Goal: Transaction & Acquisition: Purchase product/service

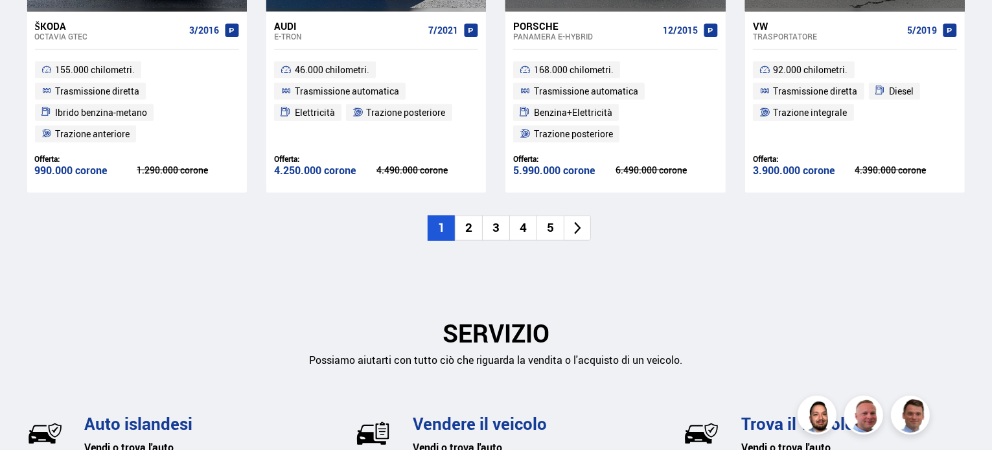
scroll to position [1653, 0]
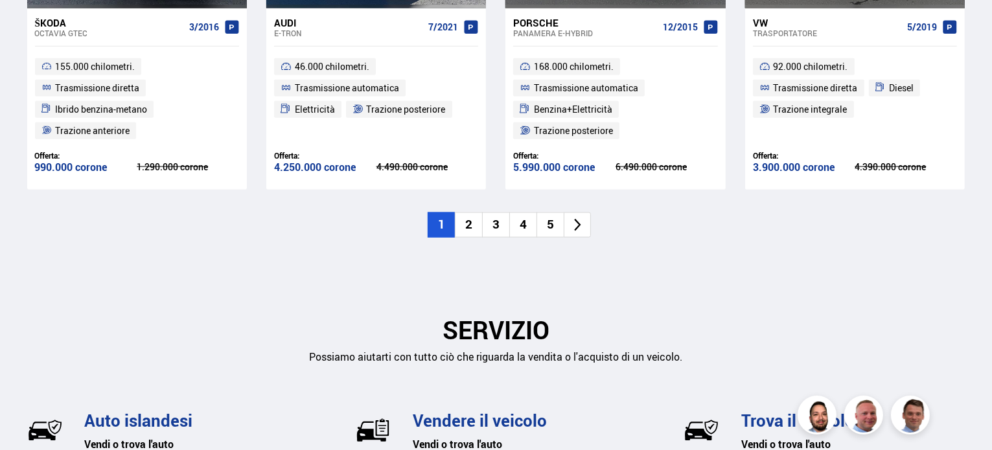
click at [477, 229] on li "2" at bounding box center [468, 225] width 27 height 25
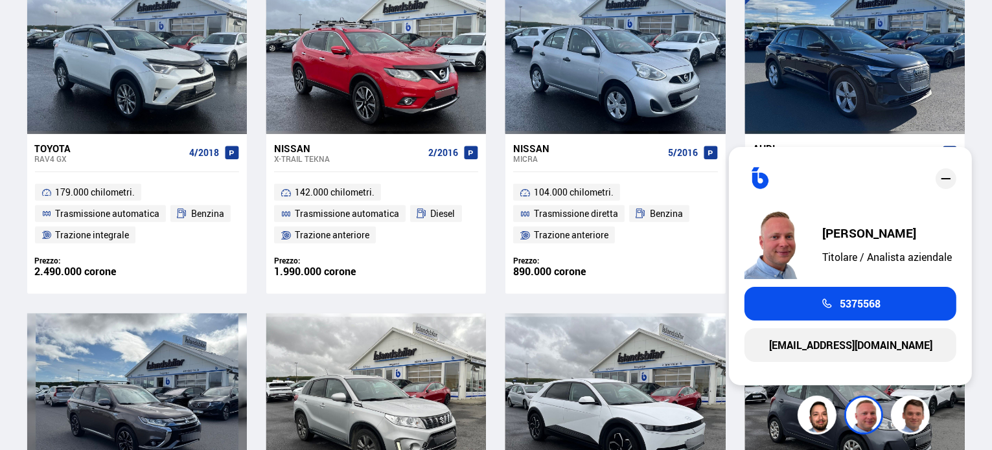
scroll to position [658, 0]
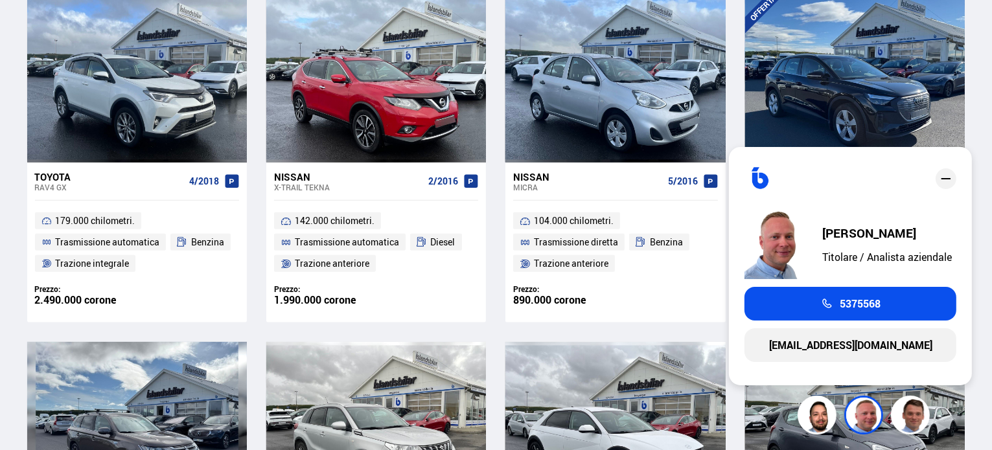
drag, startPoint x: 987, startPoint y: 178, endPoint x: 987, endPoint y: 170, distance: 7.8
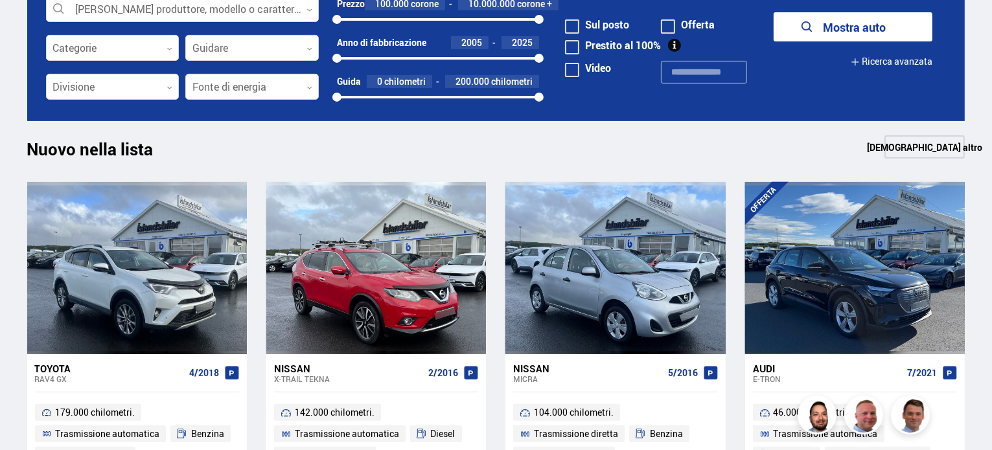
scroll to position [370, 0]
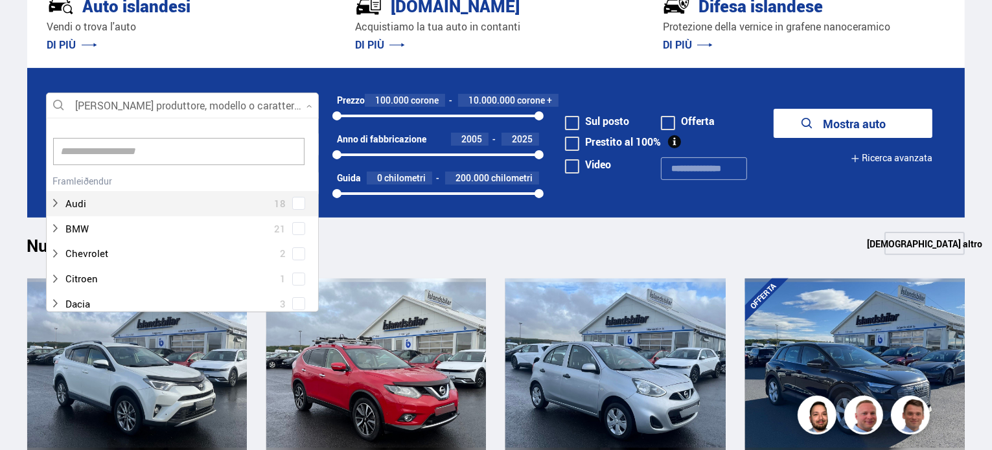
click at [241, 108] on div at bounding box center [182, 106] width 273 height 26
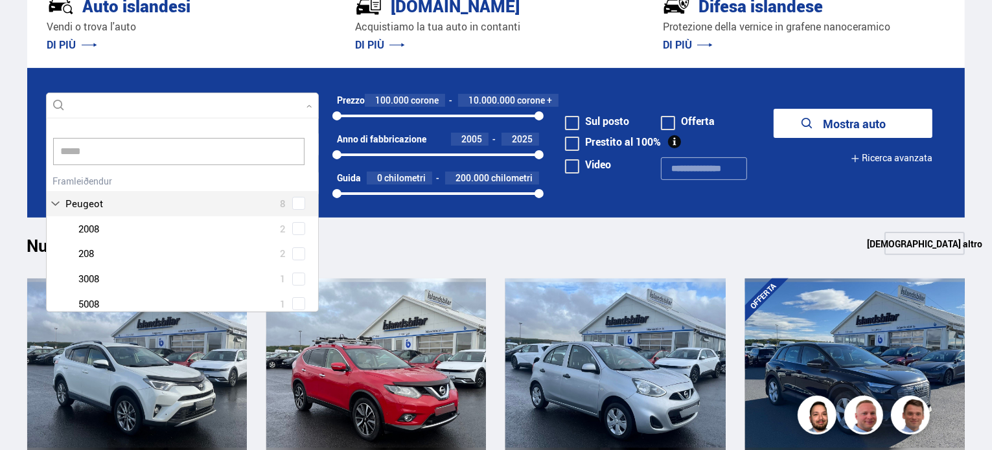
scroll to position [0, 0]
type input "*******"
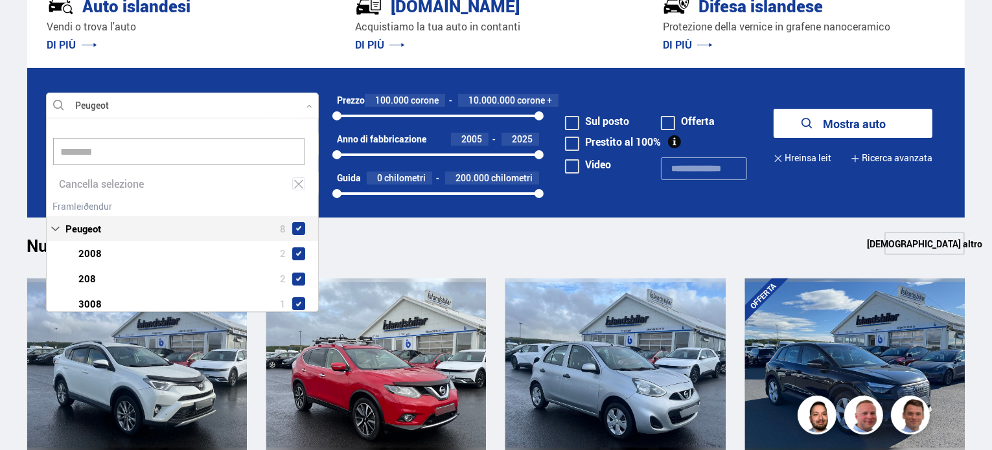
click at [292, 202] on div "Peugeot 8 Peugeot 2008 2 Peugeot 208 2 Peugeot 3008 1 Peugeot 5008 1 Peugeot Es…" at bounding box center [183, 282] width 272 height 170
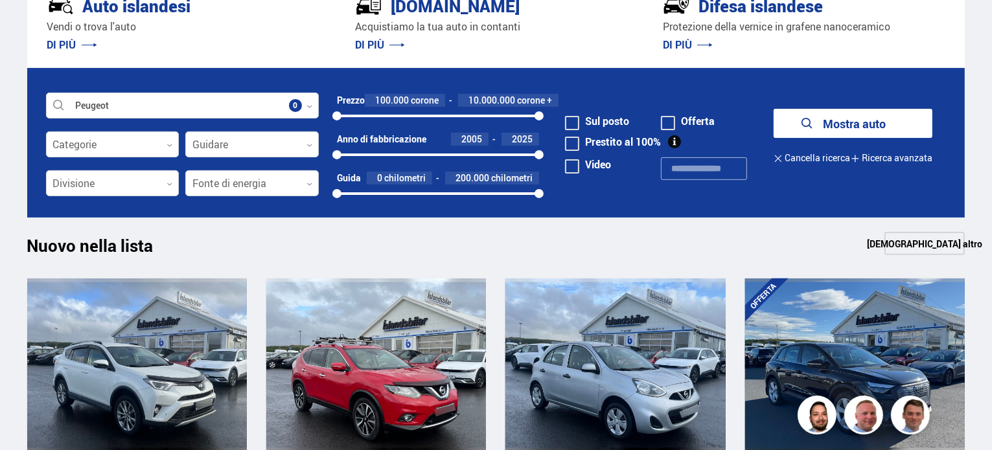
click at [844, 126] on font "Mostra auto" at bounding box center [854, 124] width 63 height 16
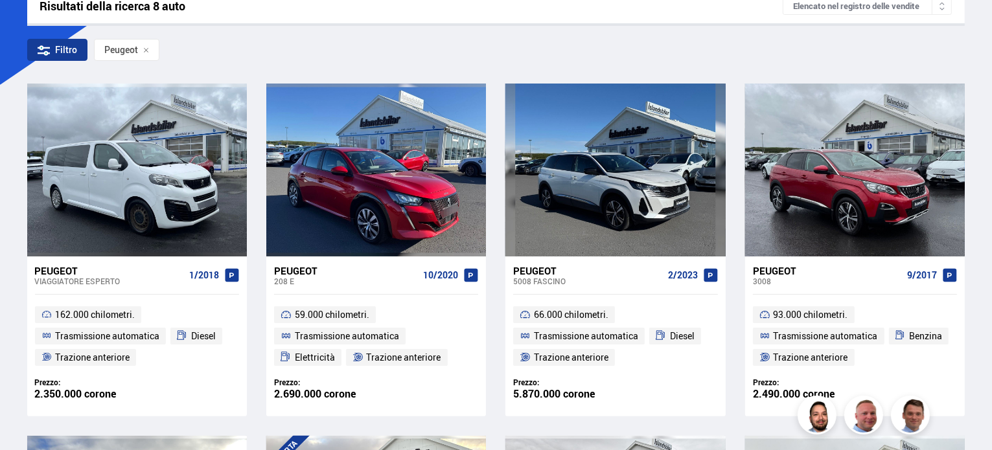
scroll to position [233, 0]
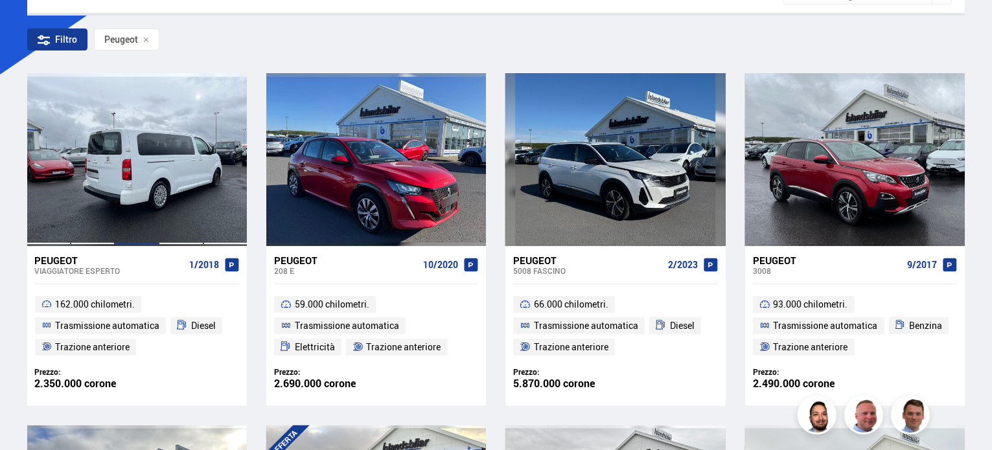
click at [120, 191] on div at bounding box center [137, 159] width 44 height 172
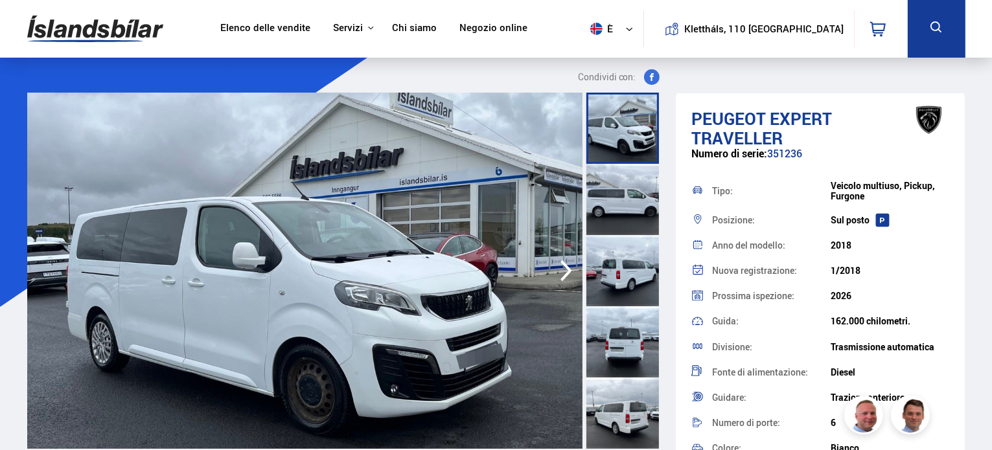
click at [570, 274] on icon "button" at bounding box center [566, 270] width 26 height 31
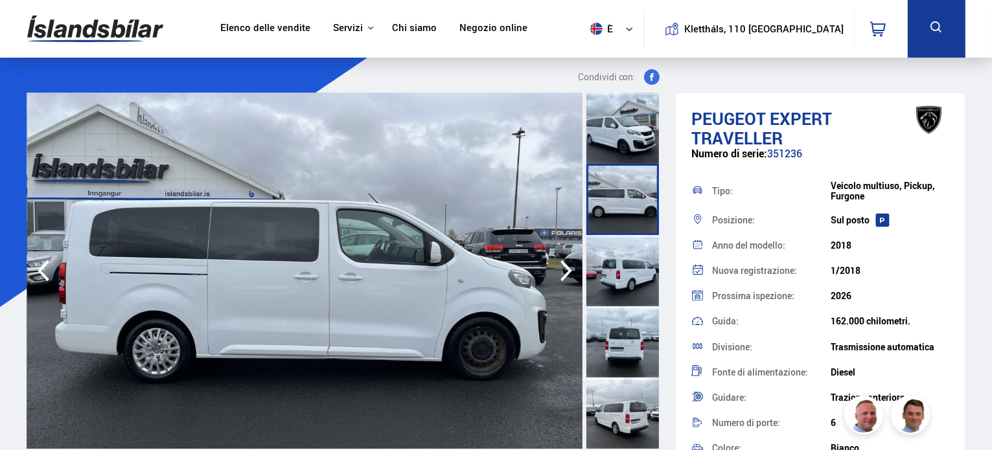
click at [570, 274] on icon "button" at bounding box center [566, 270] width 26 height 31
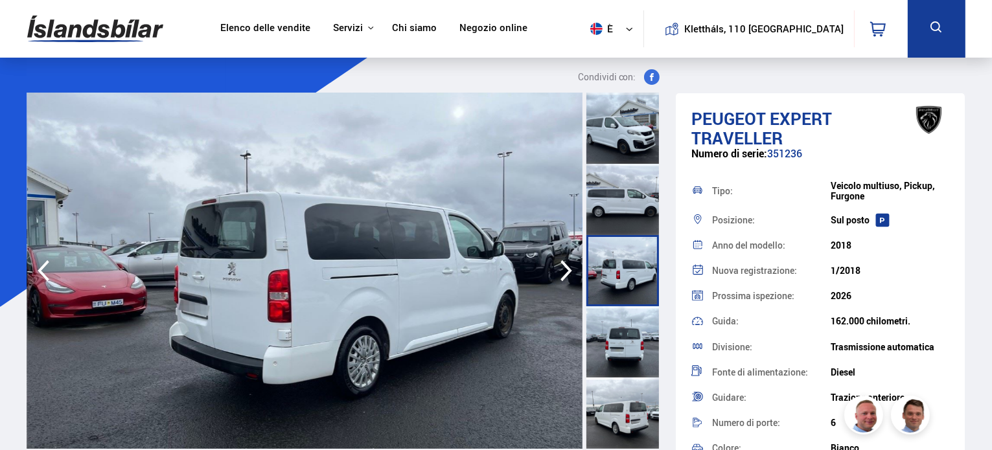
click at [570, 274] on icon "button" at bounding box center [566, 270] width 26 height 31
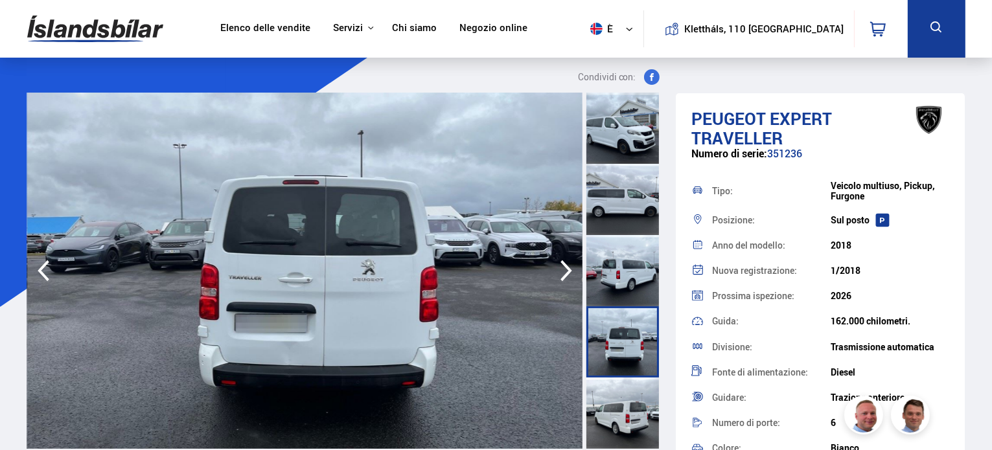
click at [570, 274] on icon "button" at bounding box center [566, 270] width 26 height 31
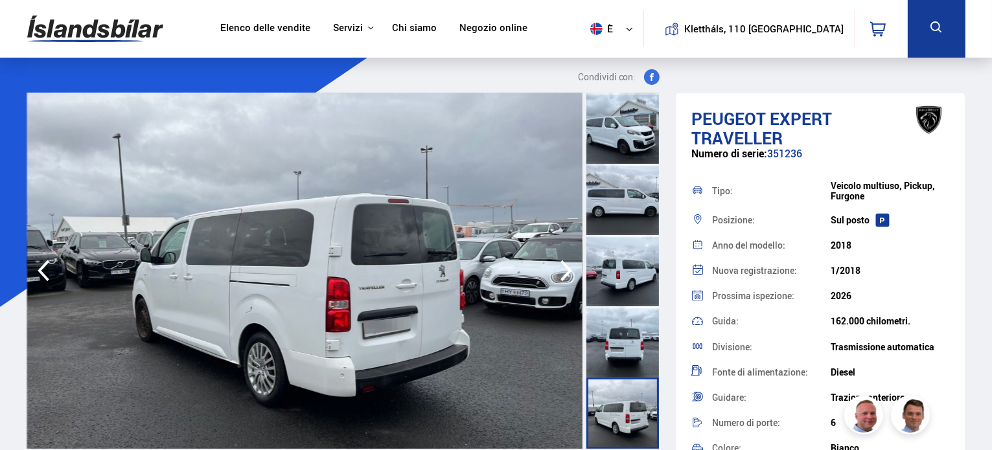
click at [570, 274] on icon "button" at bounding box center [566, 270] width 26 height 31
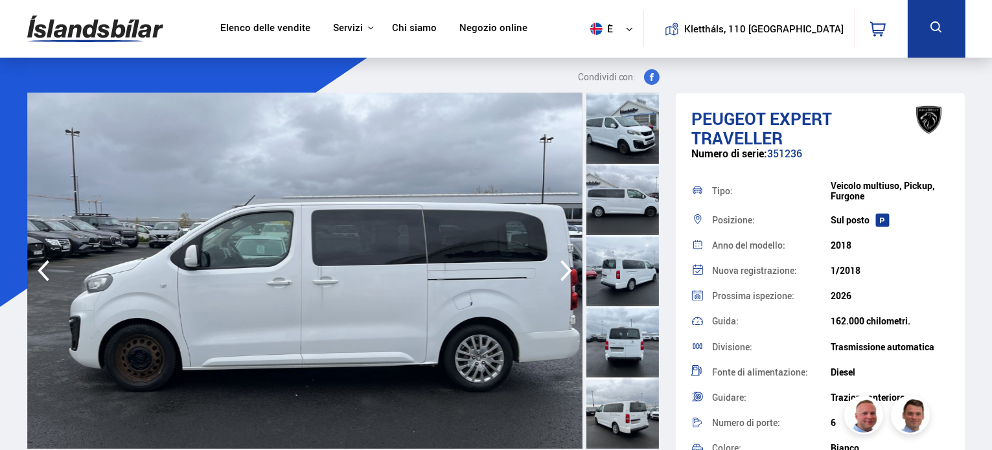
click at [570, 274] on icon "button" at bounding box center [566, 270] width 26 height 31
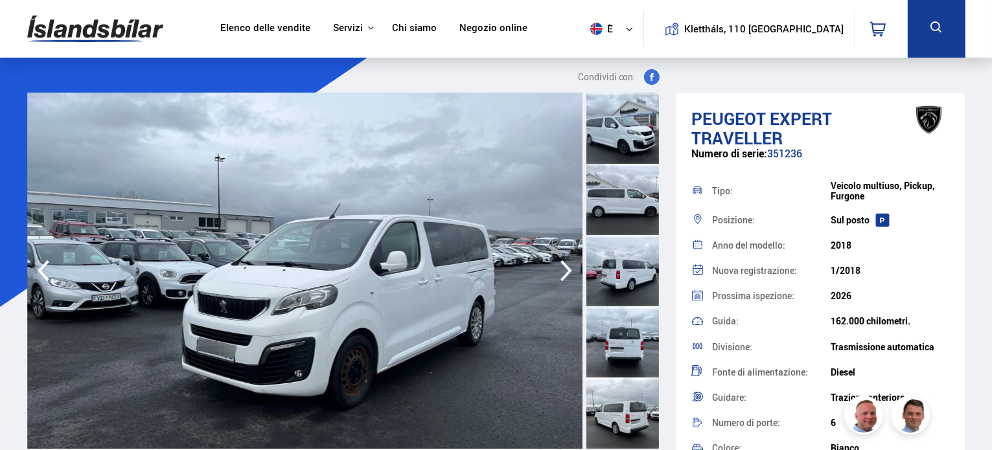
click at [570, 274] on icon "button" at bounding box center [566, 270] width 26 height 31
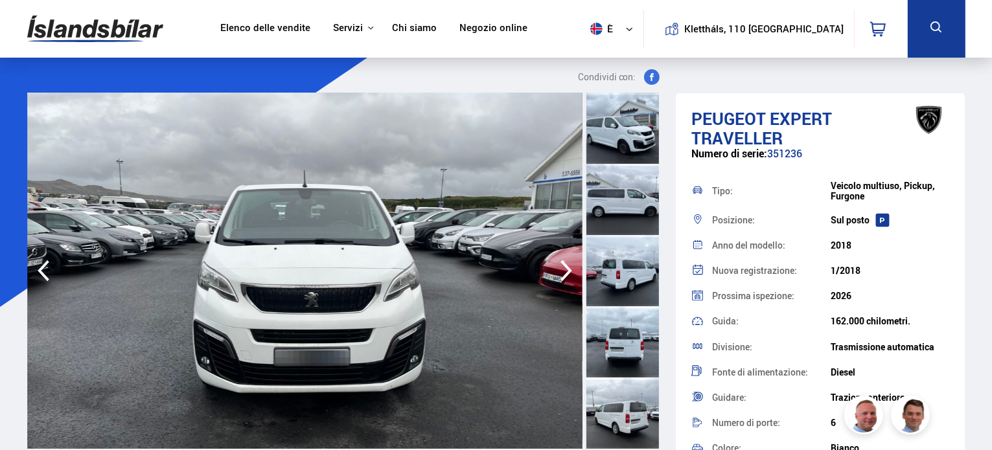
click at [570, 274] on icon "button" at bounding box center [566, 270] width 26 height 31
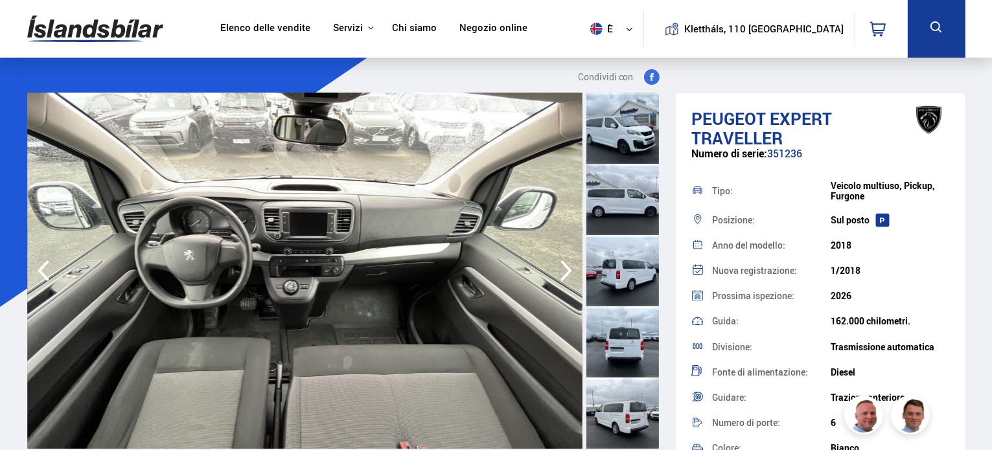
click at [570, 274] on icon "button" at bounding box center [566, 270] width 26 height 31
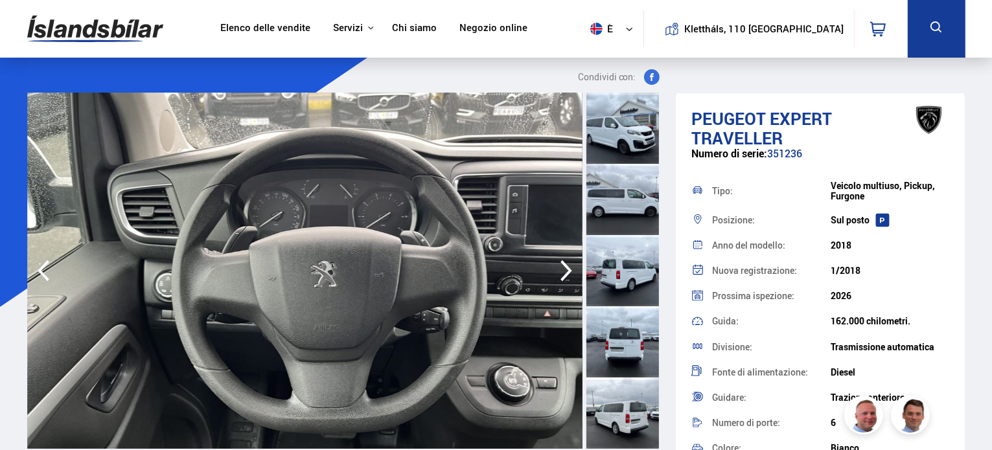
click at [570, 274] on icon "button" at bounding box center [566, 270] width 26 height 31
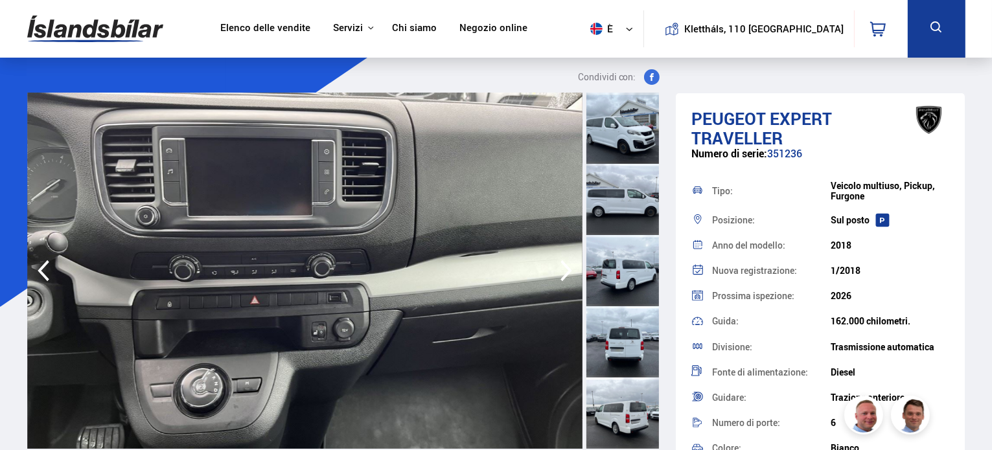
click at [570, 274] on icon "button" at bounding box center [566, 270] width 26 height 31
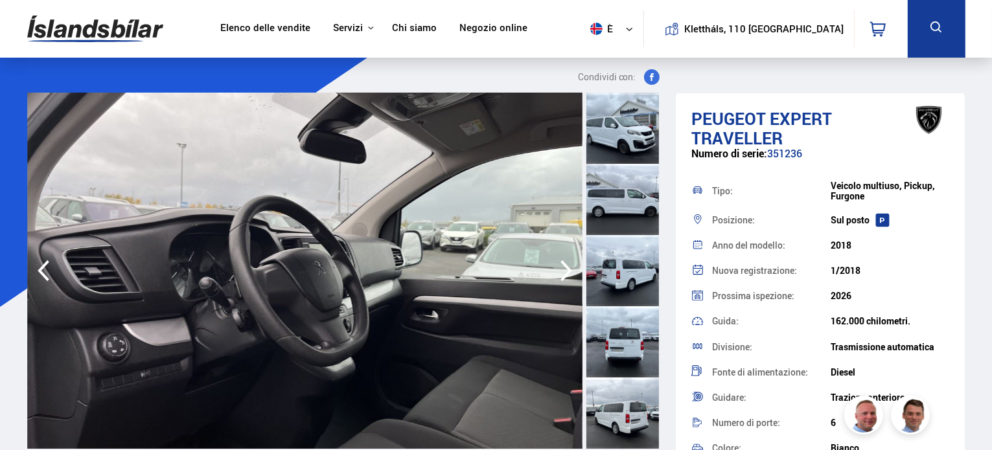
click at [570, 274] on icon "button" at bounding box center [566, 270] width 26 height 31
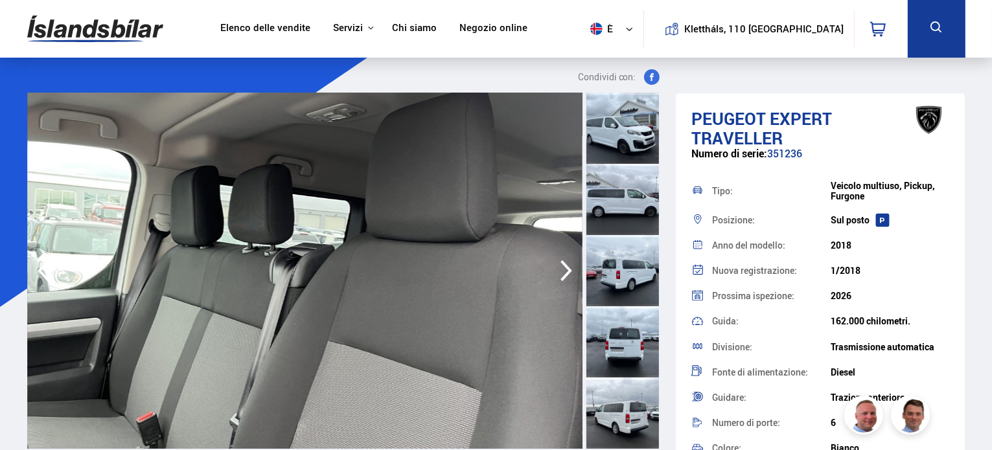
click at [570, 274] on icon "button" at bounding box center [566, 270] width 26 height 31
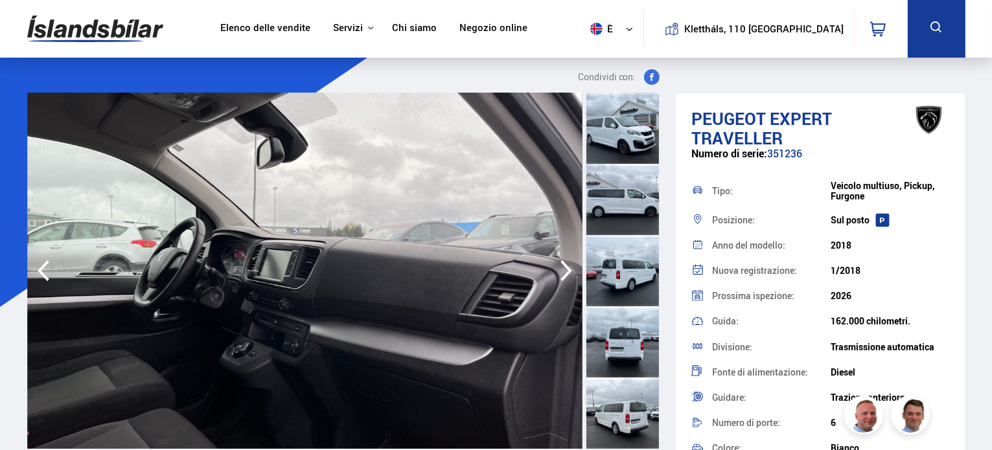
click at [570, 274] on icon "button" at bounding box center [566, 270] width 26 height 31
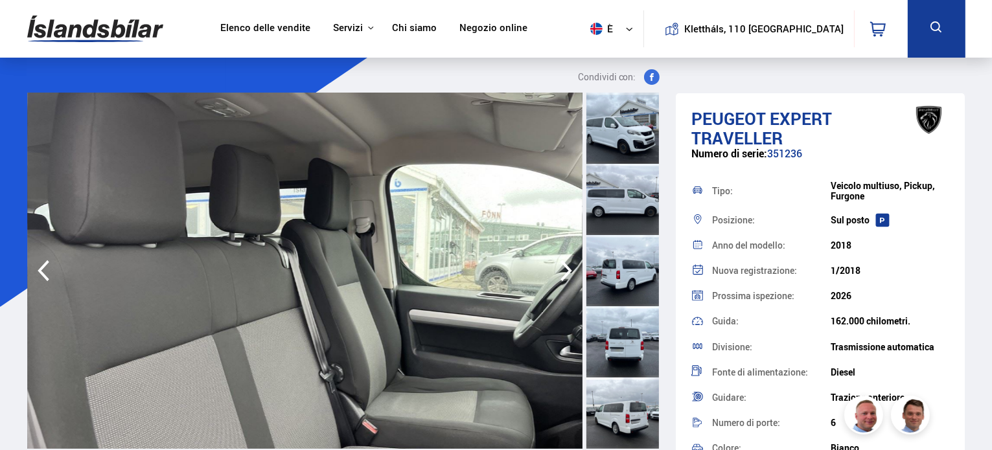
click at [570, 274] on icon "button" at bounding box center [566, 270] width 26 height 31
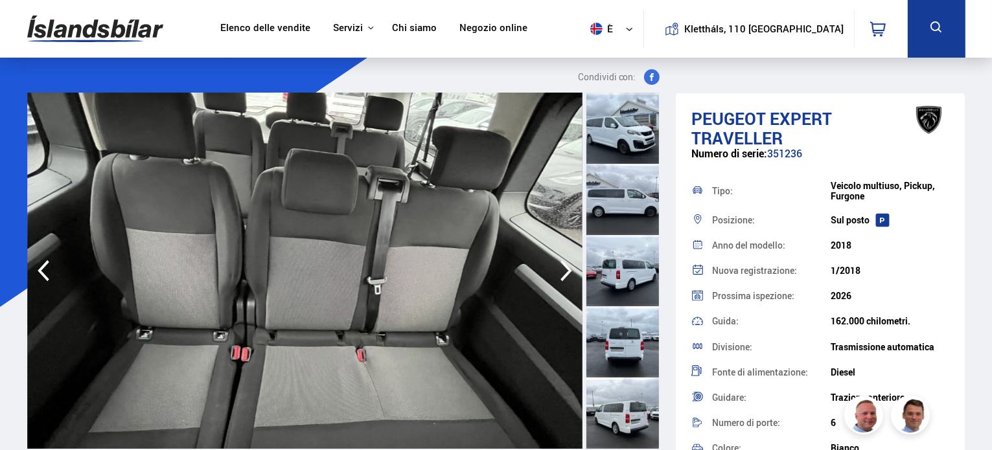
click at [570, 274] on icon "button" at bounding box center [566, 270] width 26 height 31
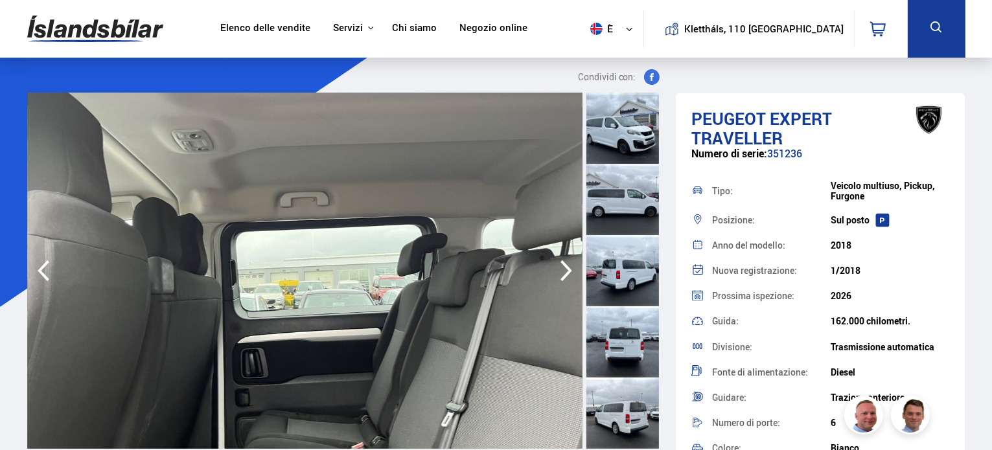
click at [570, 274] on icon "button" at bounding box center [566, 270] width 26 height 31
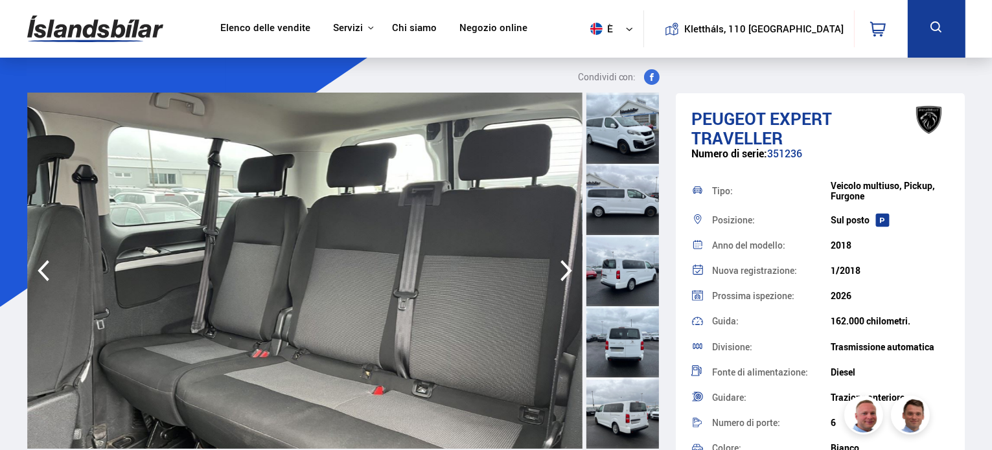
click at [570, 274] on icon "button" at bounding box center [566, 270] width 26 height 31
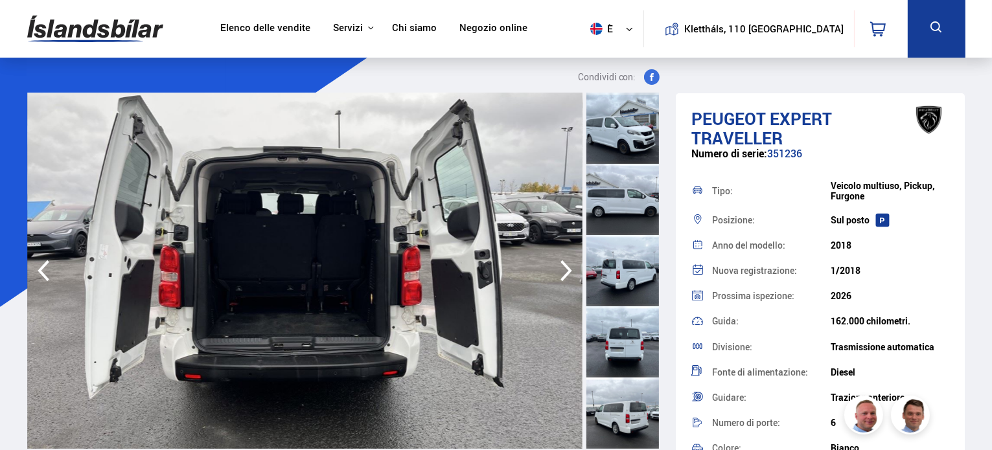
click at [570, 274] on icon "button" at bounding box center [566, 270] width 26 height 31
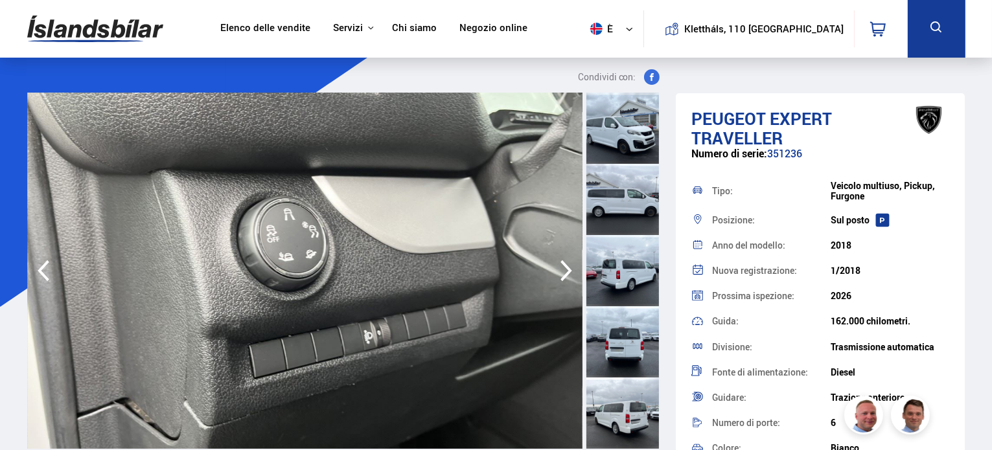
click at [570, 274] on icon "button" at bounding box center [566, 270] width 26 height 31
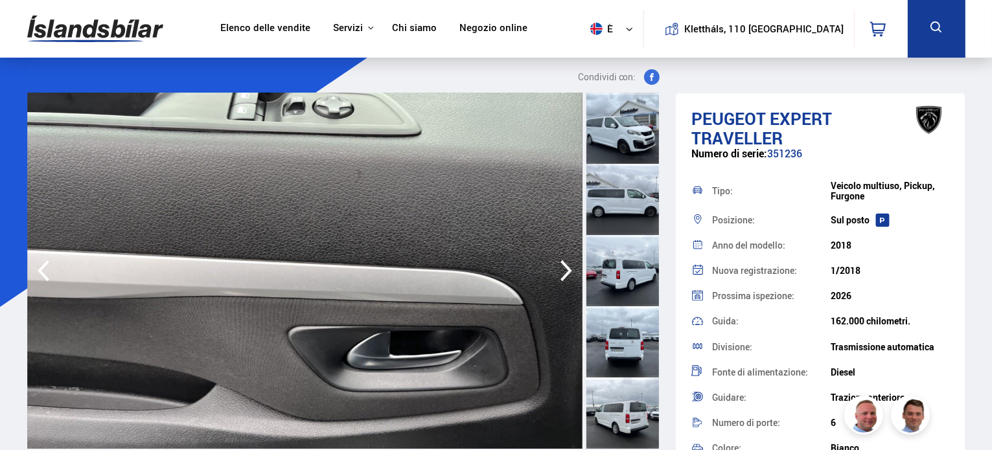
click at [570, 274] on icon "button" at bounding box center [566, 270] width 26 height 31
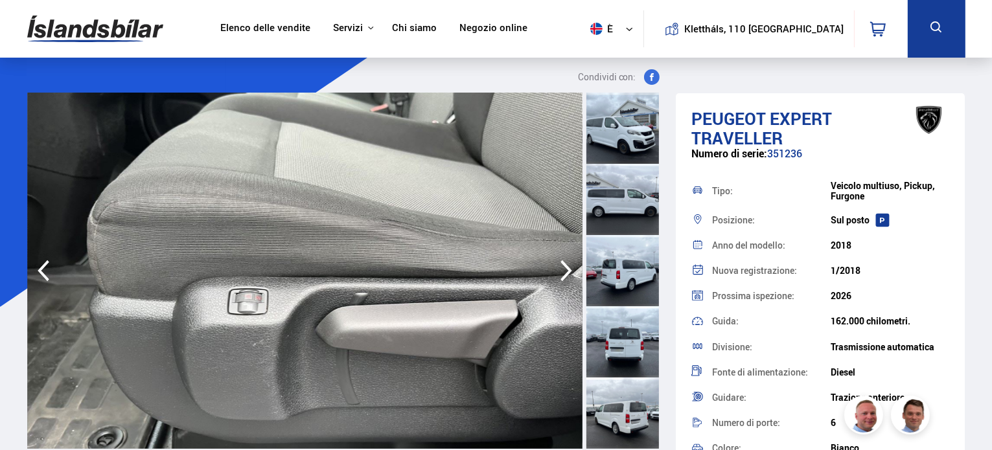
click at [570, 274] on icon "button" at bounding box center [566, 270] width 26 height 31
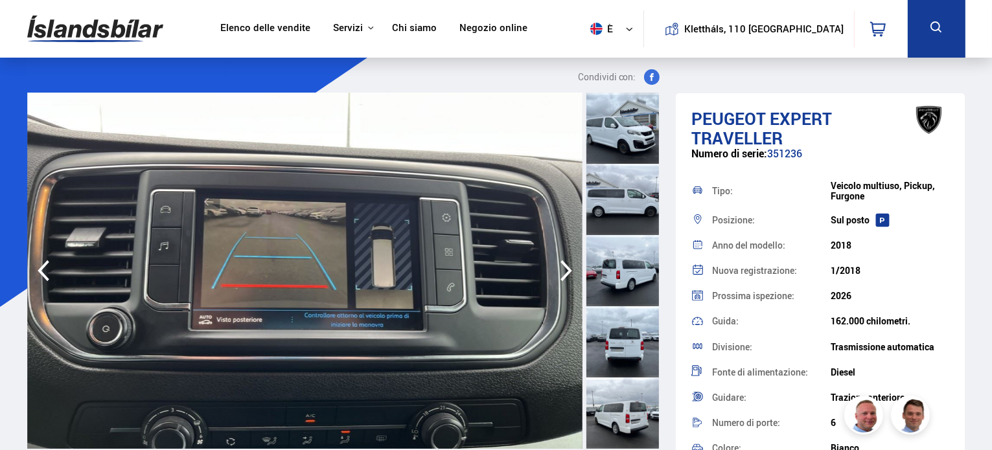
click at [570, 274] on icon "button" at bounding box center [566, 270] width 26 height 31
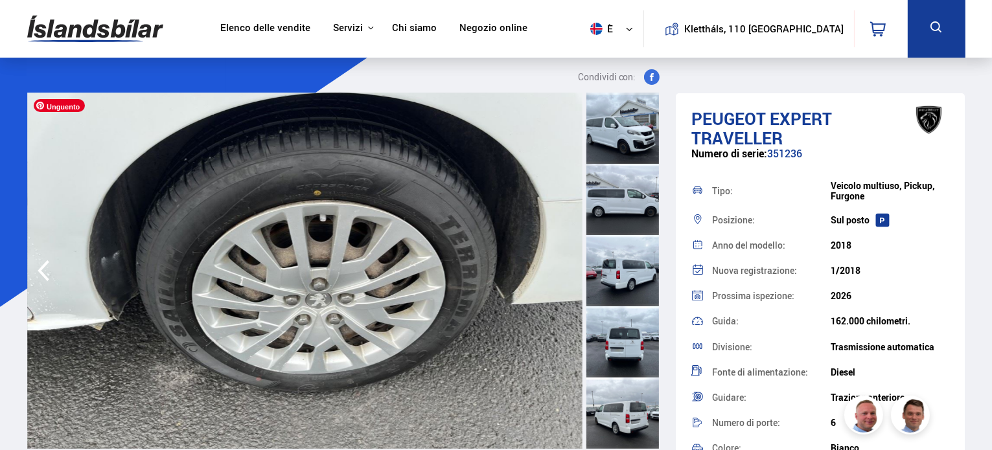
click at [570, 274] on img at bounding box center [304, 271] width 555 height 356
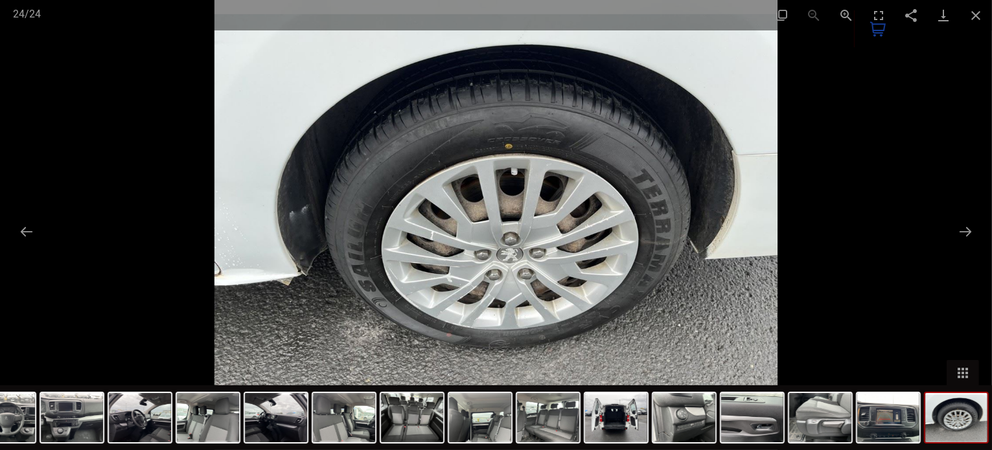
click at [969, 218] on div at bounding box center [496, 225] width 992 height 450
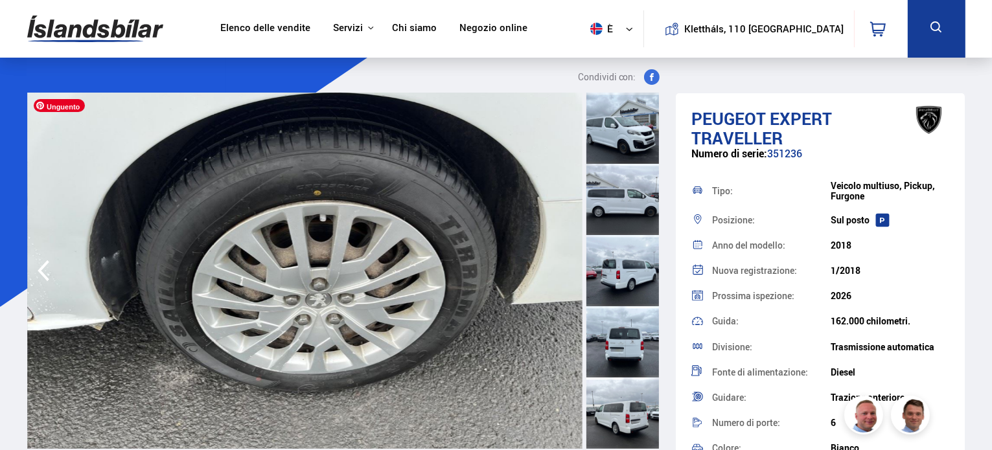
click at [529, 316] on img at bounding box center [304, 271] width 555 height 356
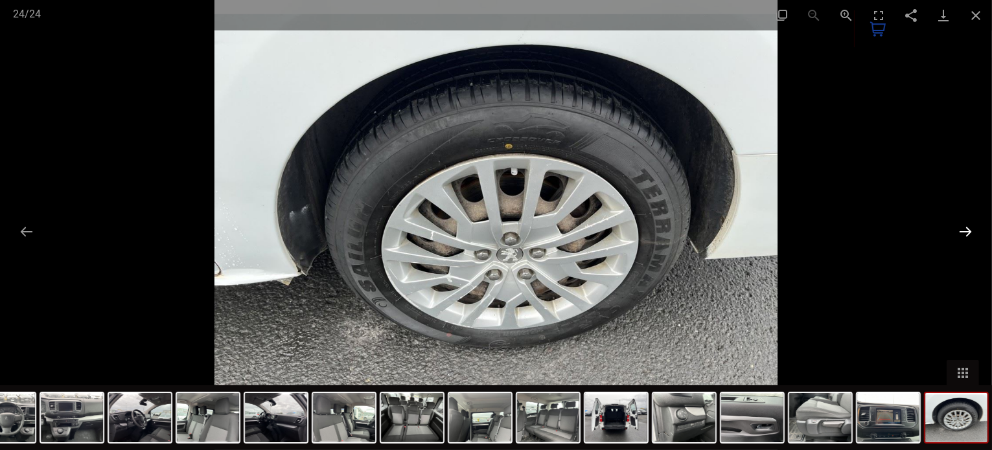
click at [978, 225] on button "Diapositiva successiva" at bounding box center [965, 231] width 27 height 25
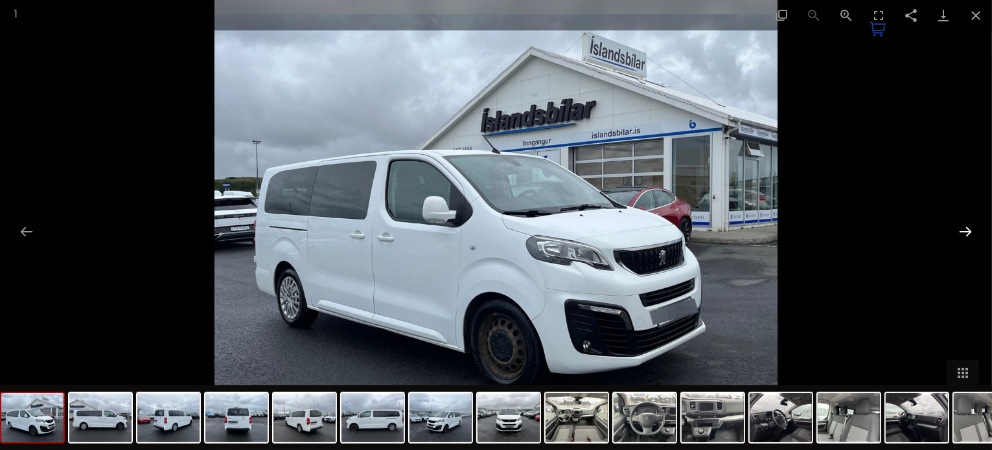
click at [978, 225] on button "Diapositiva successiva" at bounding box center [965, 231] width 27 height 25
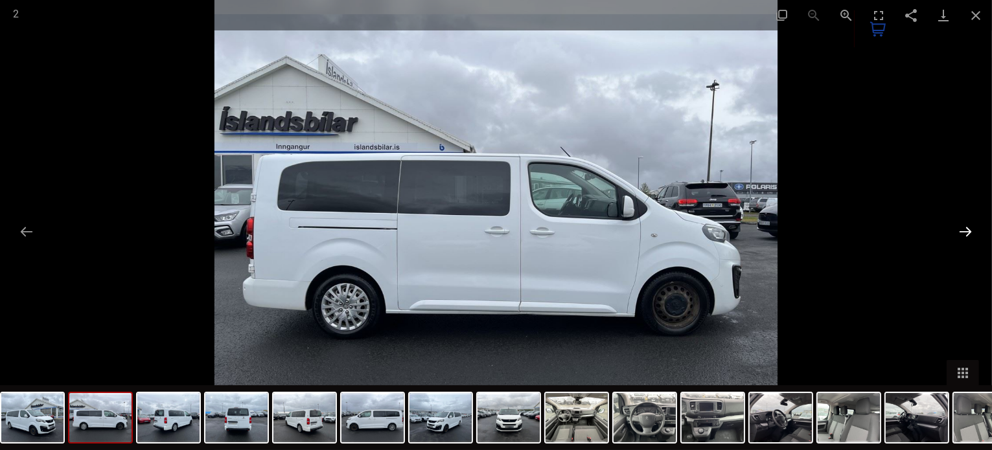
click at [978, 225] on button "Diapositiva successiva" at bounding box center [965, 231] width 27 height 25
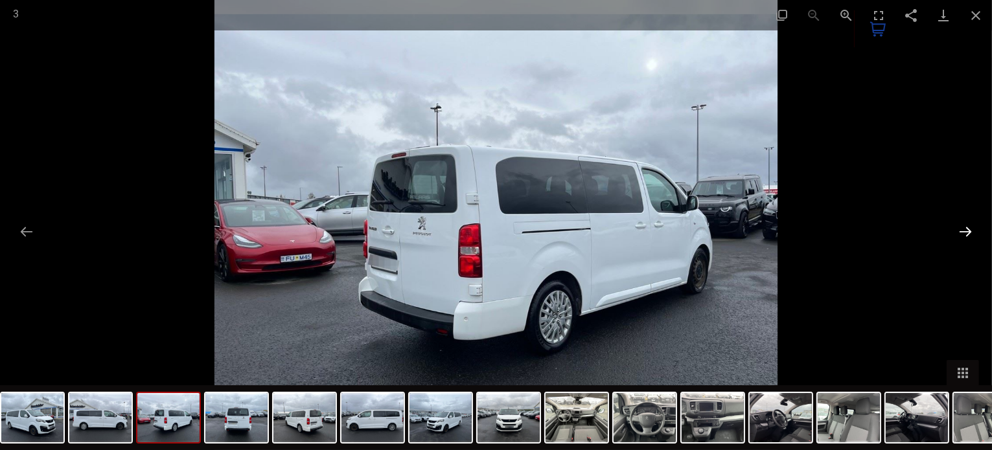
click at [978, 225] on button "Diapositiva successiva" at bounding box center [965, 231] width 27 height 25
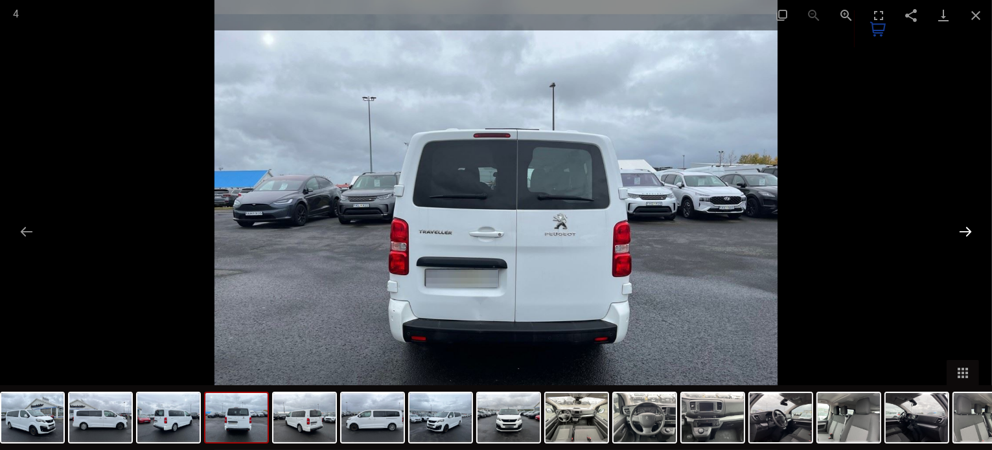
click at [978, 225] on button "Diapositiva successiva" at bounding box center [965, 231] width 27 height 25
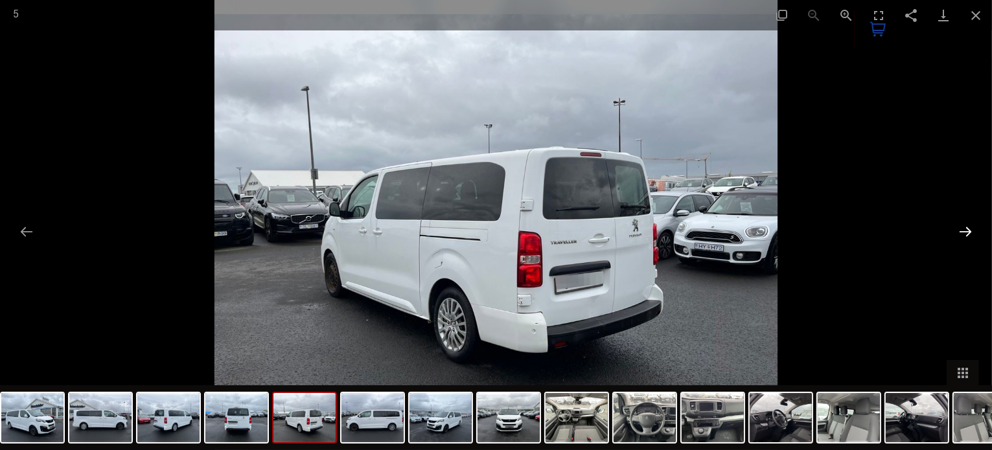
click at [978, 225] on button "Diapositiva successiva" at bounding box center [965, 231] width 27 height 25
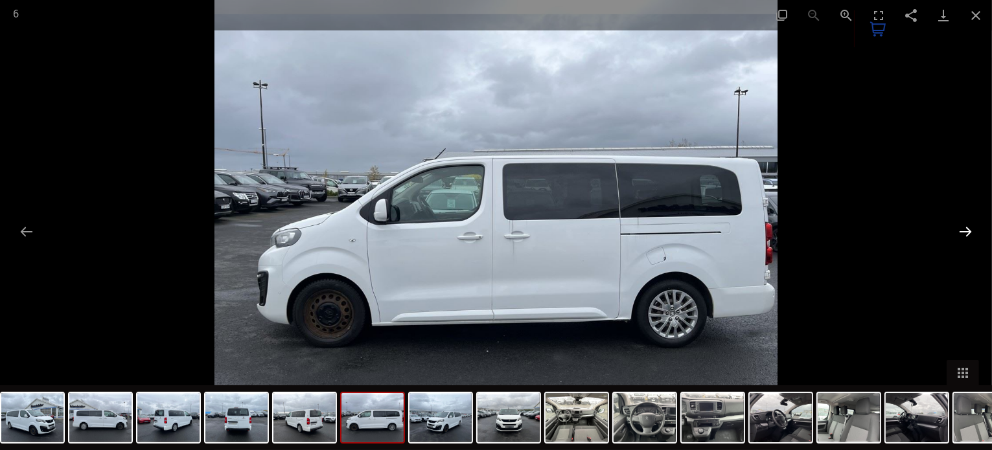
click at [978, 225] on button "Diapositiva successiva" at bounding box center [965, 231] width 27 height 25
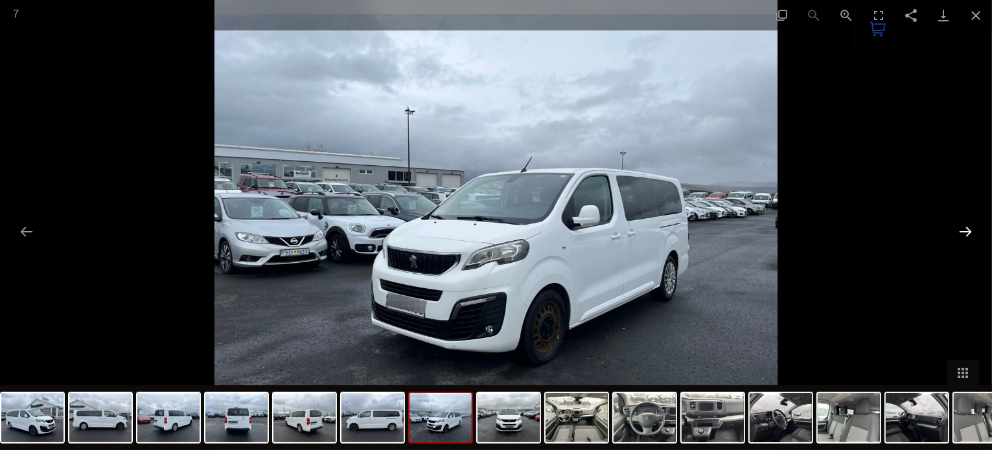
click at [978, 225] on button "Diapositiva successiva" at bounding box center [965, 231] width 27 height 25
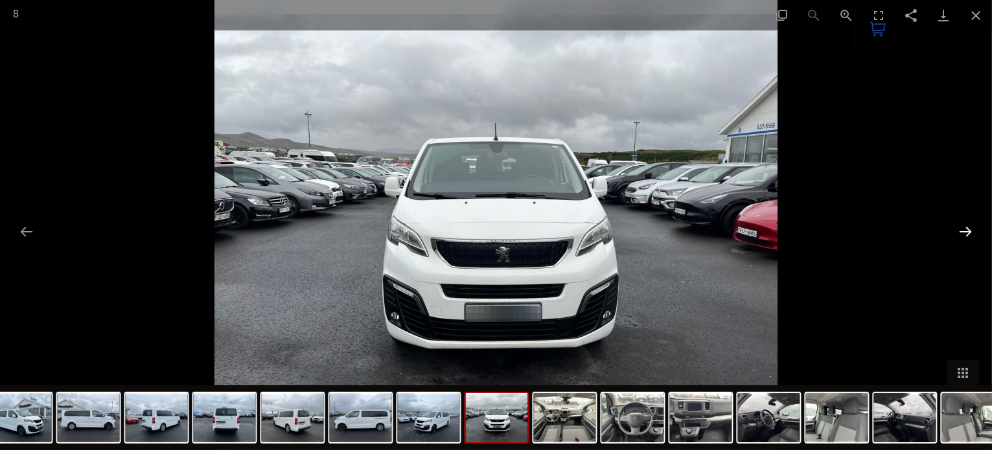
click at [978, 225] on button "Diapositiva successiva" at bounding box center [965, 231] width 27 height 25
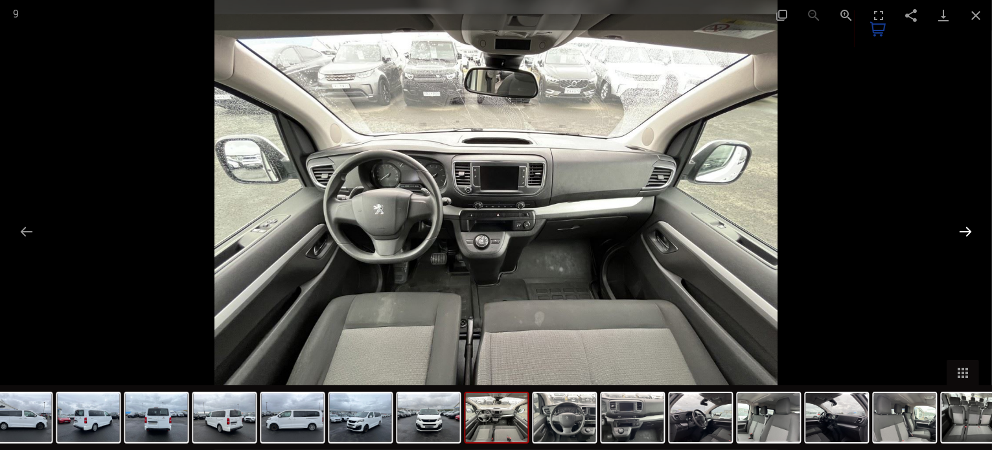
click at [978, 225] on button "Diapositiva successiva" at bounding box center [965, 231] width 27 height 25
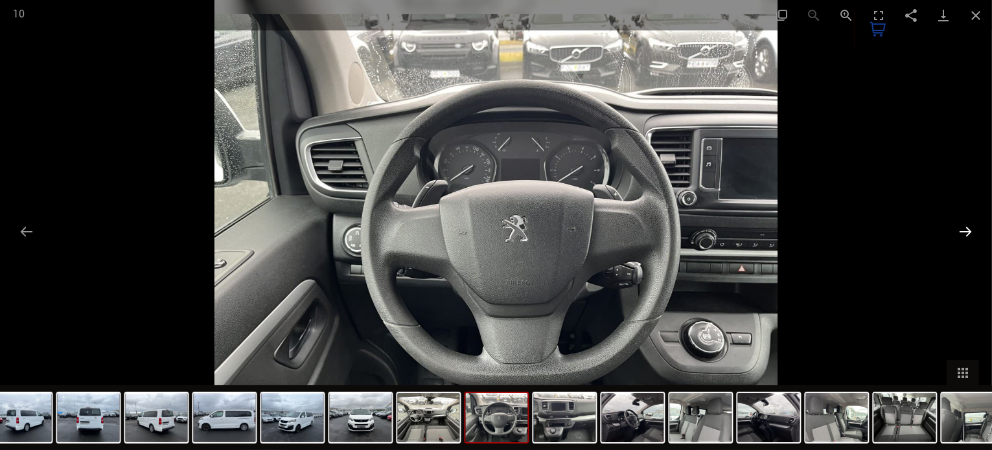
click at [978, 225] on button "Diapositiva successiva" at bounding box center [965, 231] width 27 height 25
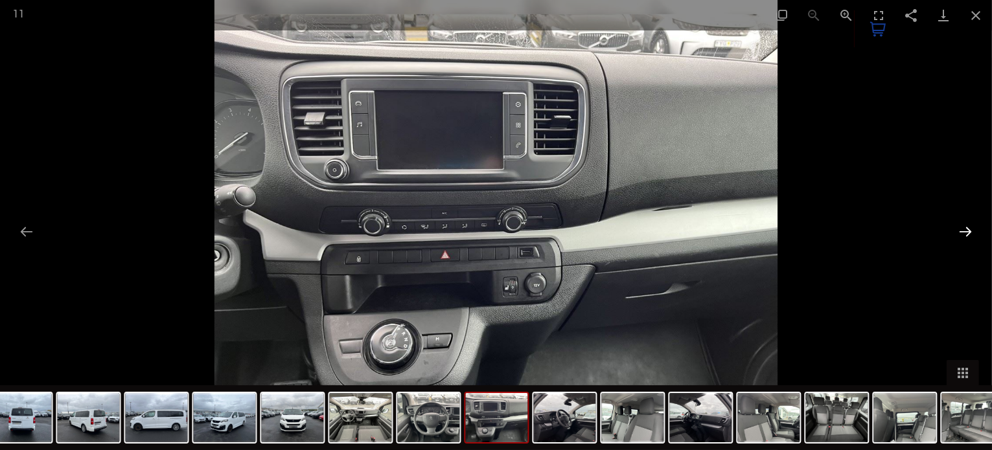
click at [978, 225] on button "Diapositiva successiva" at bounding box center [965, 231] width 27 height 25
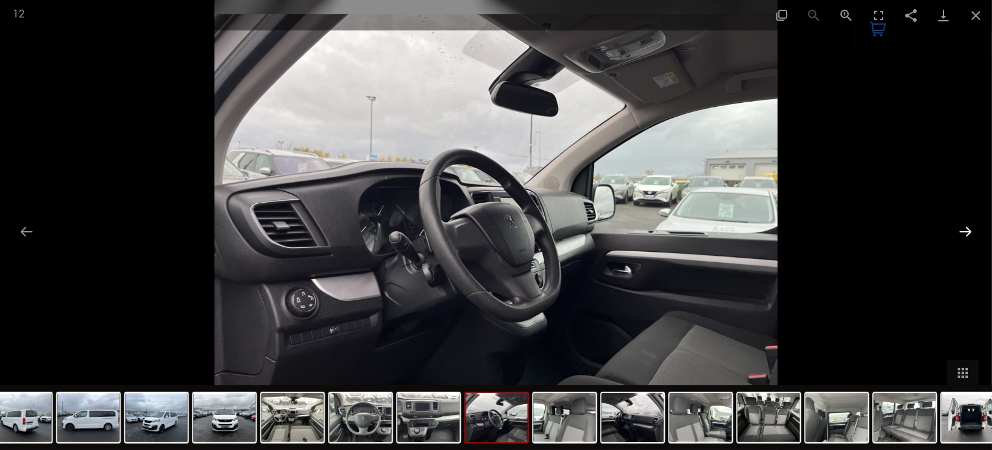
click at [978, 225] on button "Diapositiva successiva" at bounding box center [965, 231] width 27 height 25
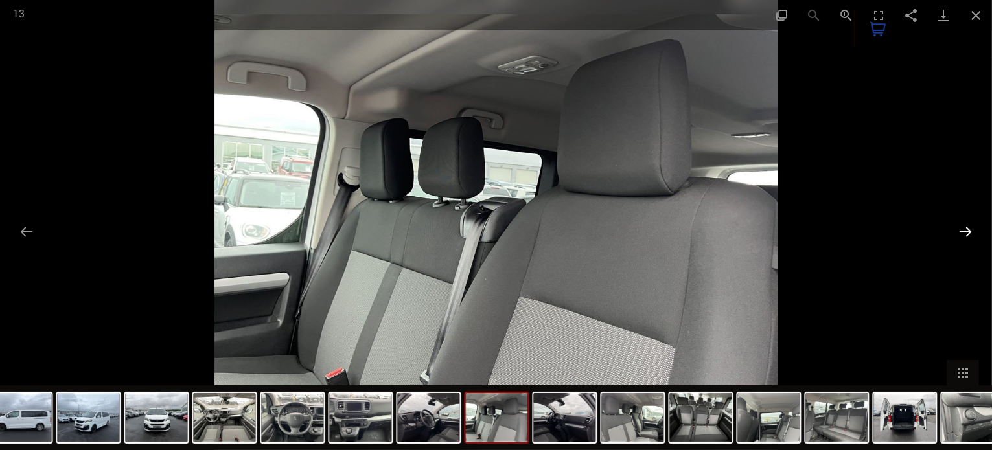
click at [978, 225] on button "Diapositiva successiva" at bounding box center [965, 231] width 27 height 25
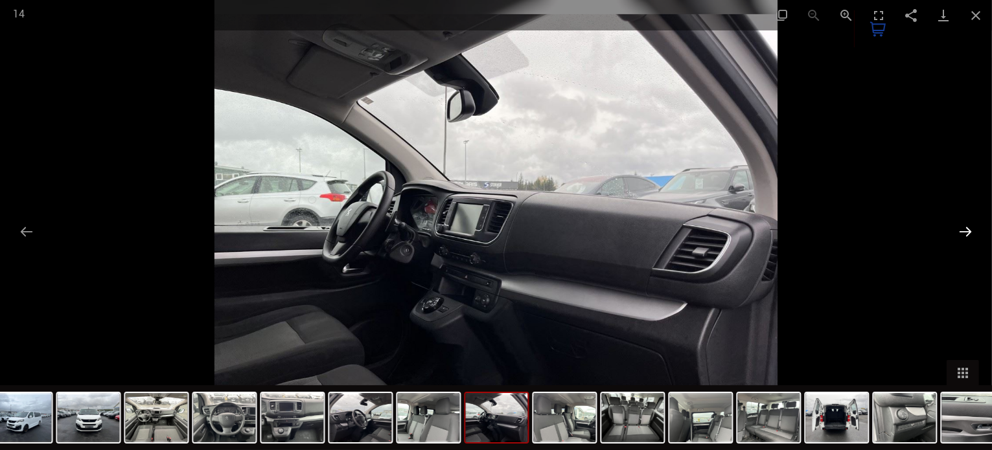
click at [978, 225] on button "Diapositiva successiva" at bounding box center [965, 231] width 27 height 25
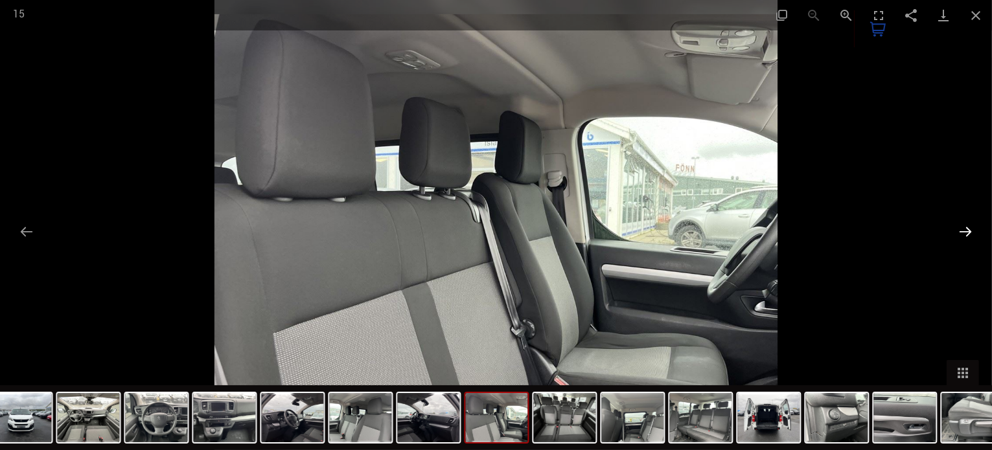
click at [978, 225] on button "Diapositiva successiva" at bounding box center [965, 231] width 27 height 25
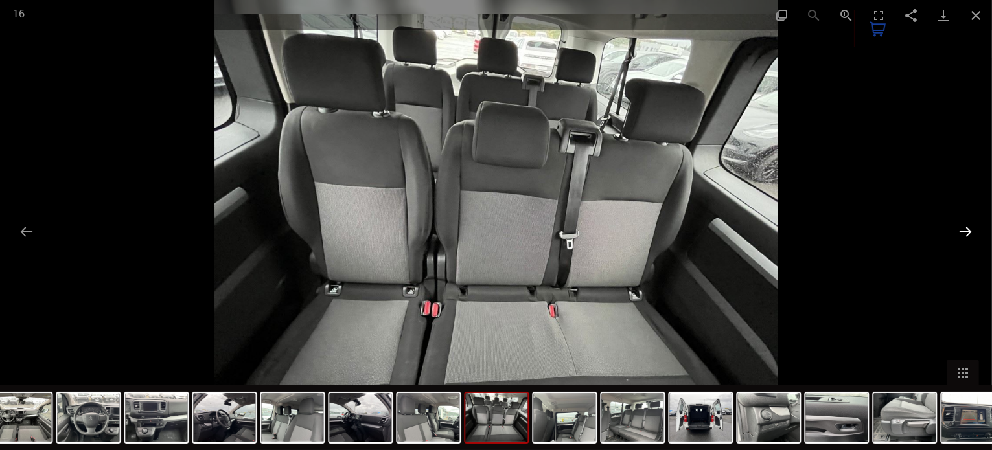
click at [978, 225] on button "Diapositiva successiva" at bounding box center [965, 231] width 27 height 25
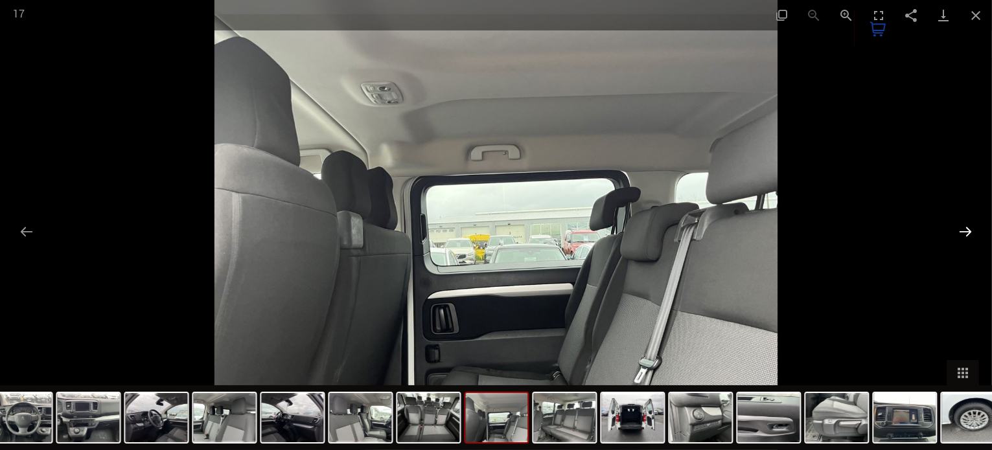
click at [978, 225] on button "Diapositiva successiva" at bounding box center [965, 231] width 27 height 25
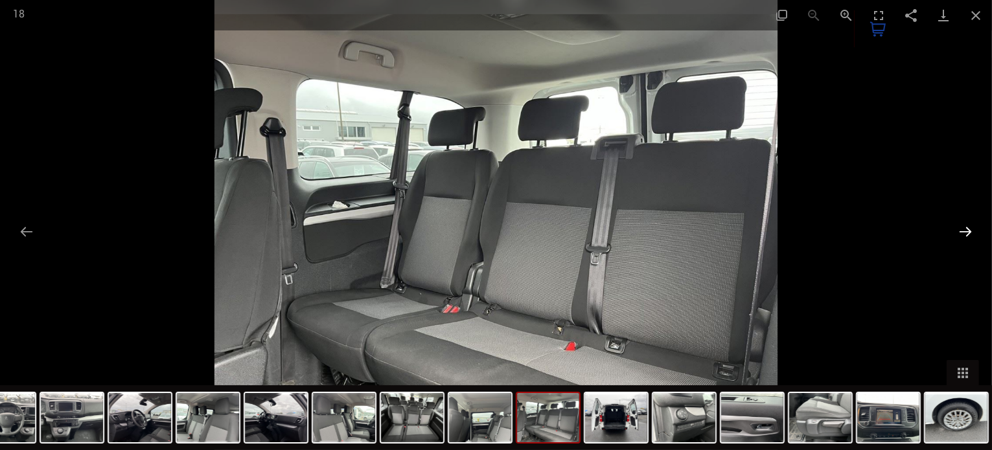
click at [978, 225] on button "Diapositiva successiva" at bounding box center [965, 231] width 27 height 25
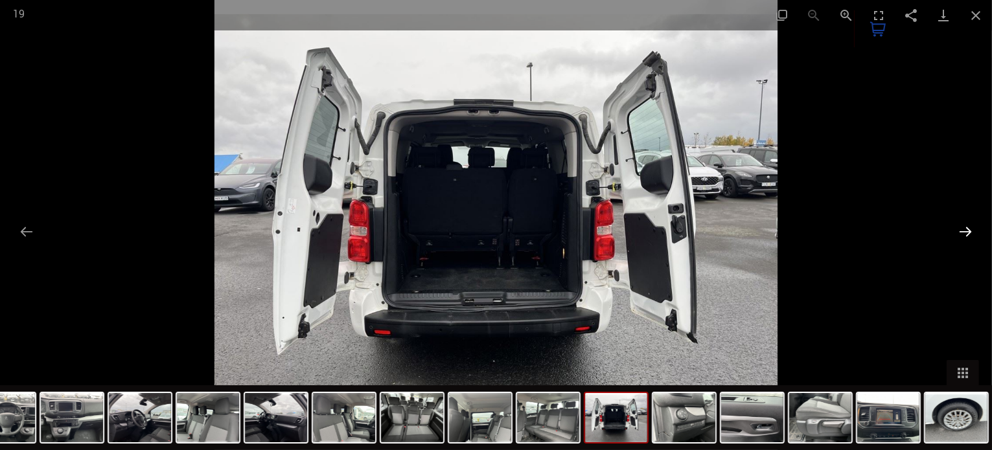
click at [978, 225] on button "Diapositiva successiva" at bounding box center [965, 231] width 27 height 25
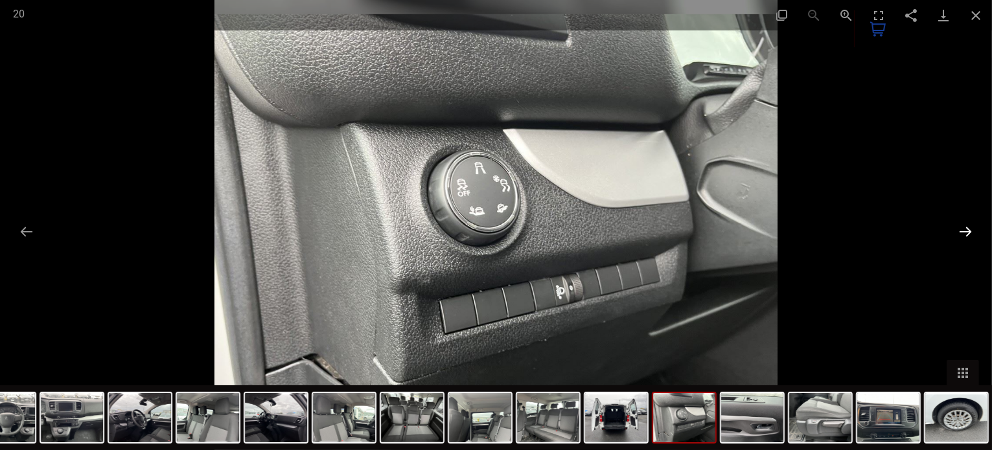
click at [978, 225] on button "Diapositiva successiva" at bounding box center [965, 231] width 27 height 25
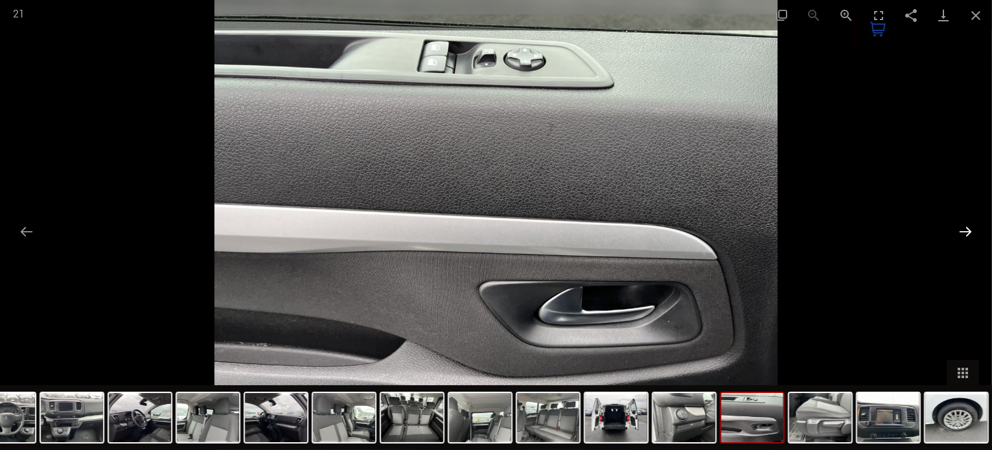
click at [978, 225] on button "Diapositiva successiva" at bounding box center [965, 231] width 27 height 25
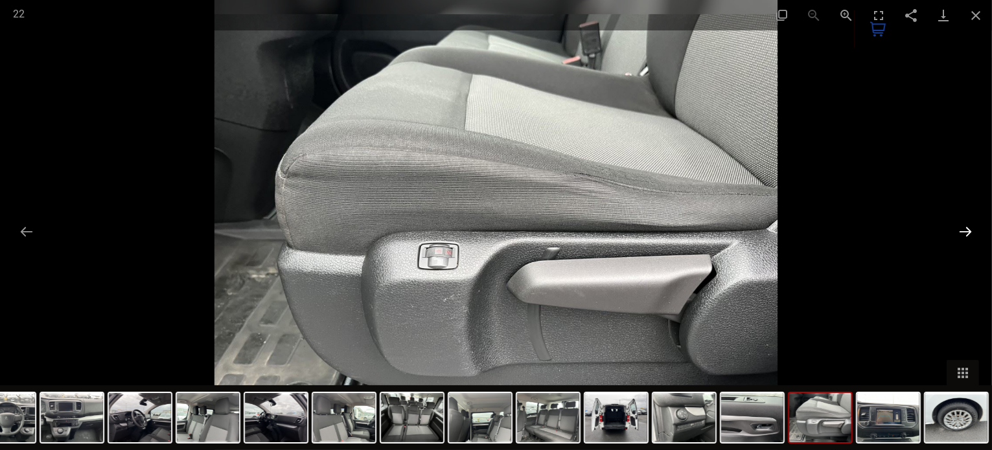
click at [978, 225] on button "Diapositiva successiva" at bounding box center [965, 231] width 27 height 25
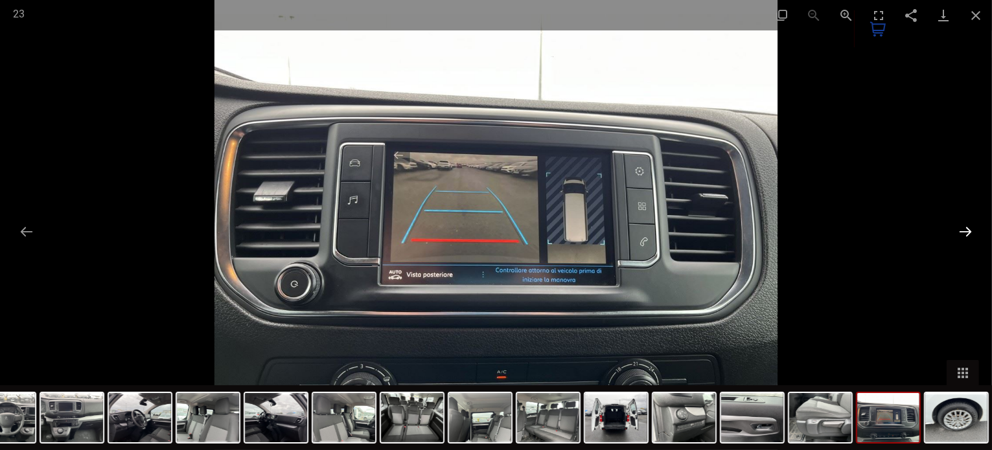
click at [978, 225] on button "Diapositiva successiva" at bounding box center [965, 231] width 27 height 25
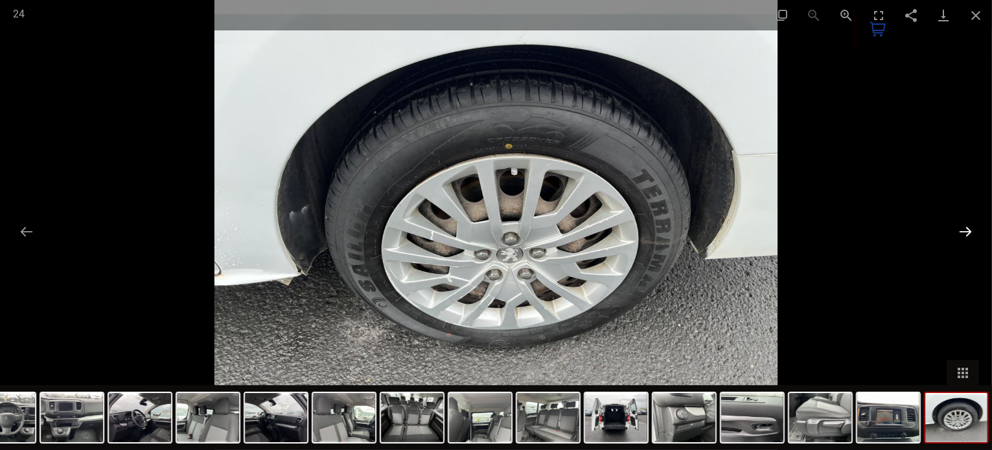
click at [978, 225] on button "Diapositiva successiva" at bounding box center [965, 231] width 27 height 25
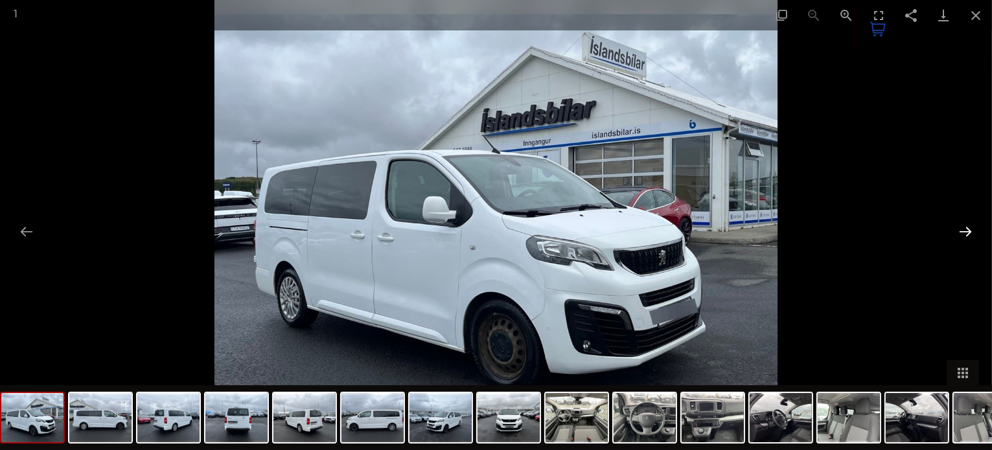
click at [978, 225] on button "Diapositiva successiva" at bounding box center [965, 231] width 27 height 25
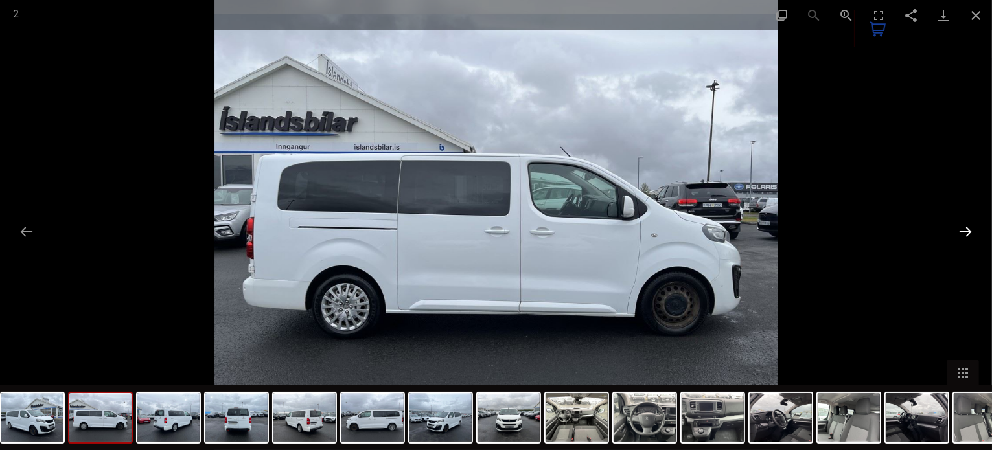
click at [978, 225] on button "Diapositiva successiva" at bounding box center [965, 231] width 27 height 25
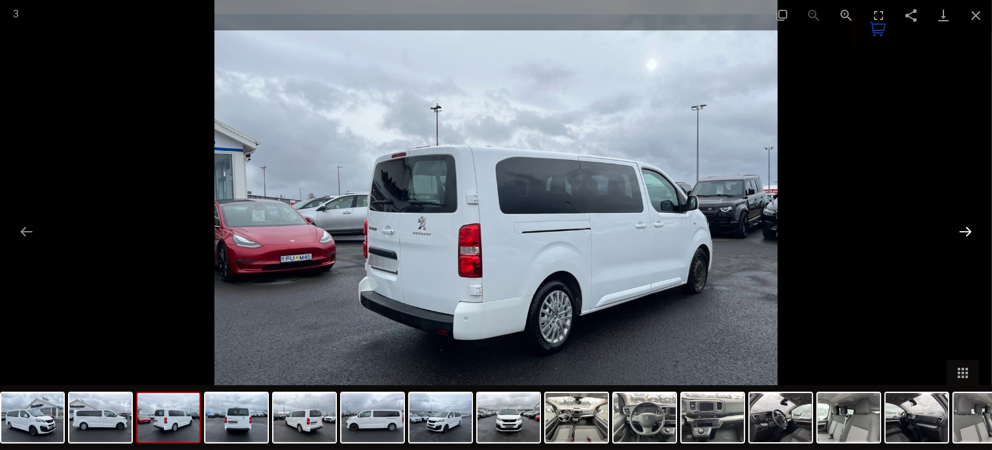
click at [978, 225] on button "Diapositiva successiva" at bounding box center [965, 231] width 27 height 25
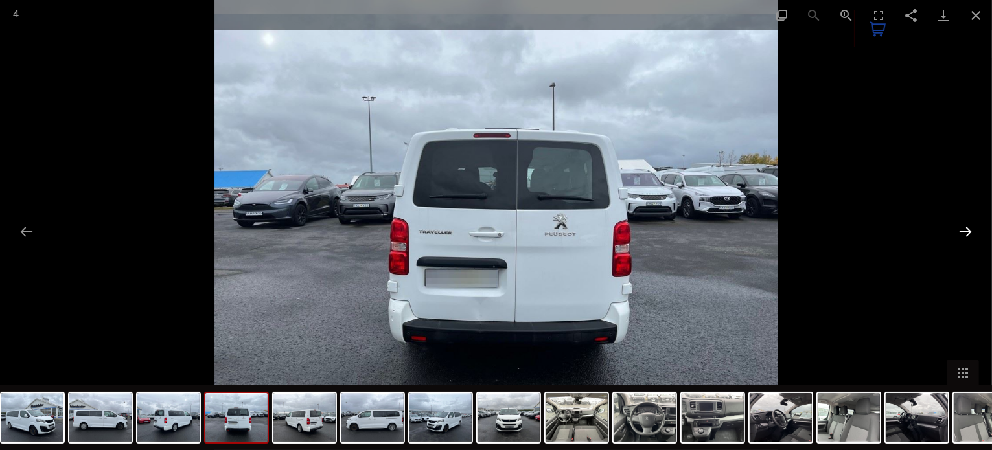
click at [978, 225] on button "Diapositiva successiva" at bounding box center [965, 231] width 27 height 25
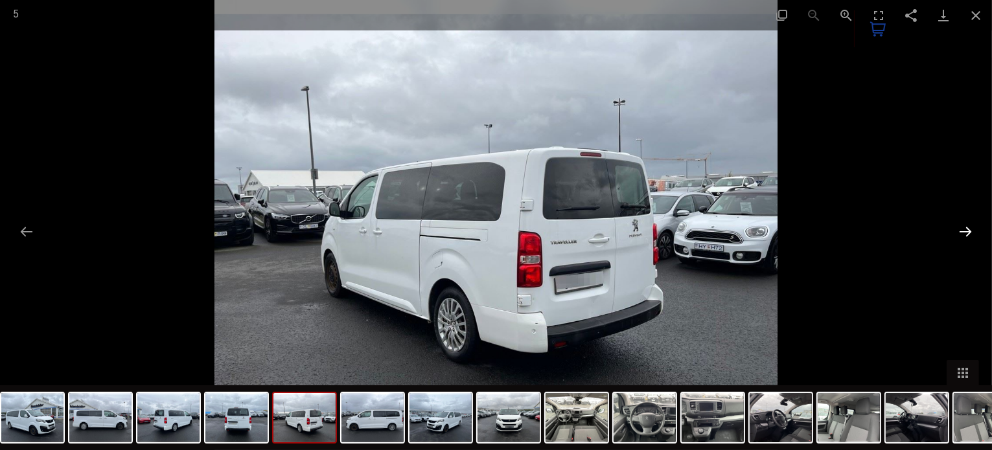
click at [978, 225] on button "Diapositiva successiva" at bounding box center [965, 231] width 27 height 25
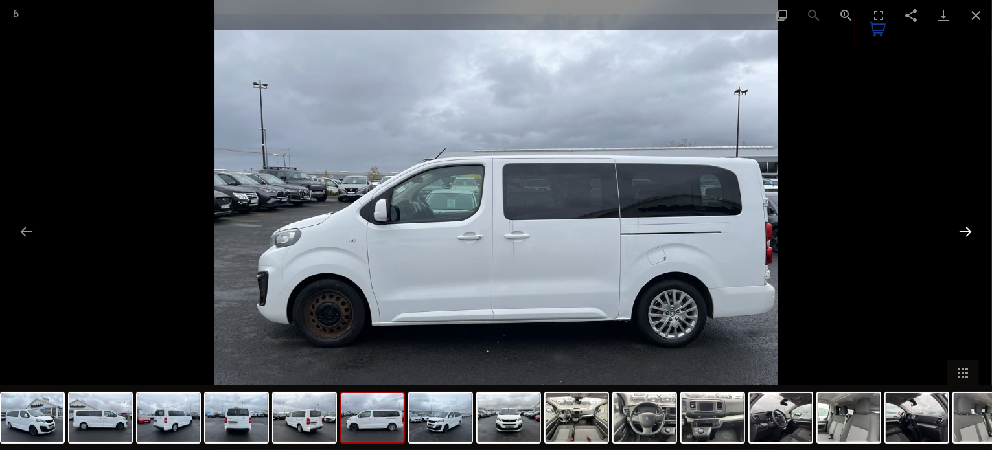
click at [978, 225] on button "Diapositiva successiva" at bounding box center [965, 231] width 27 height 25
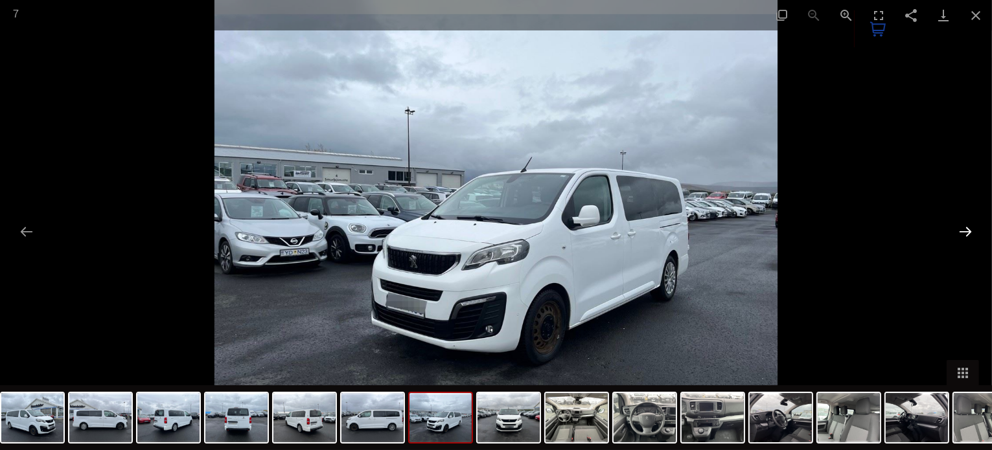
click at [978, 225] on button "Diapositiva successiva" at bounding box center [965, 231] width 27 height 25
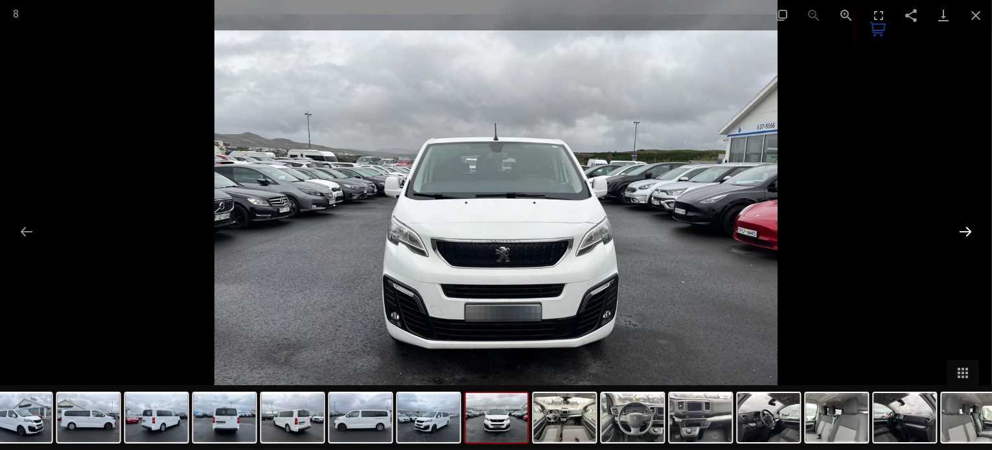
click at [978, 225] on button "Diapositiva successiva" at bounding box center [965, 231] width 27 height 25
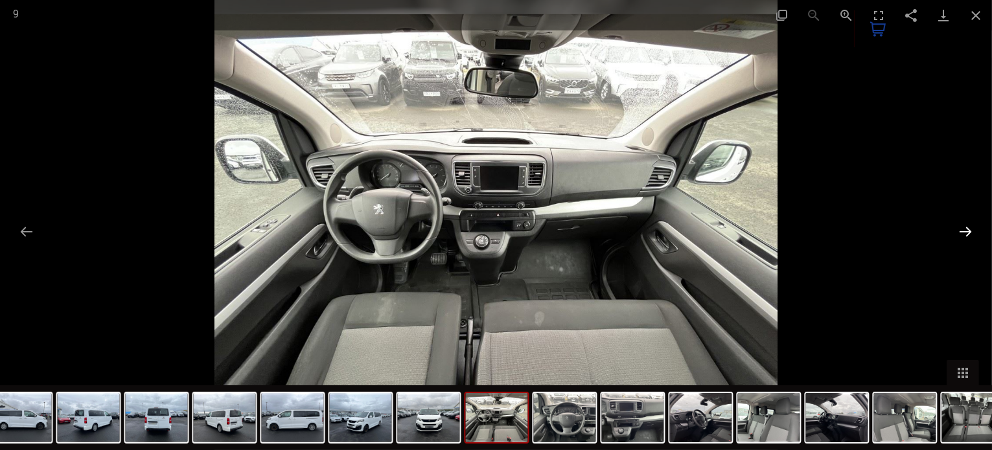
click at [978, 225] on button "Diapositiva successiva" at bounding box center [965, 231] width 27 height 25
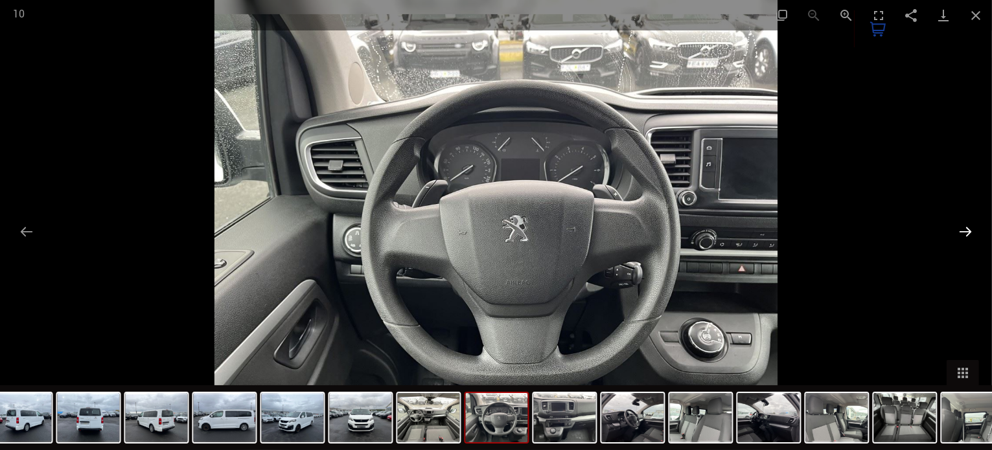
click at [978, 225] on button "Diapositiva successiva" at bounding box center [965, 231] width 27 height 25
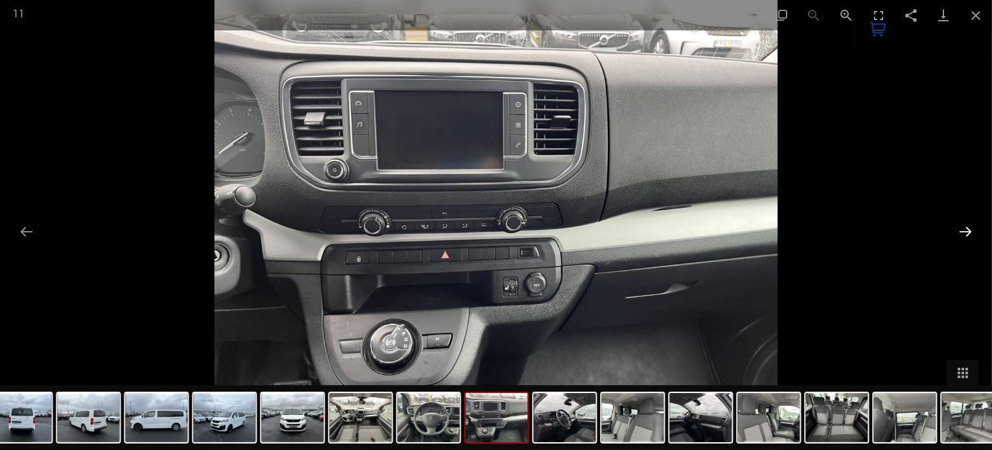
click at [978, 225] on button "Diapositiva successiva" at bounding box center [965, 231] width 27 height 25
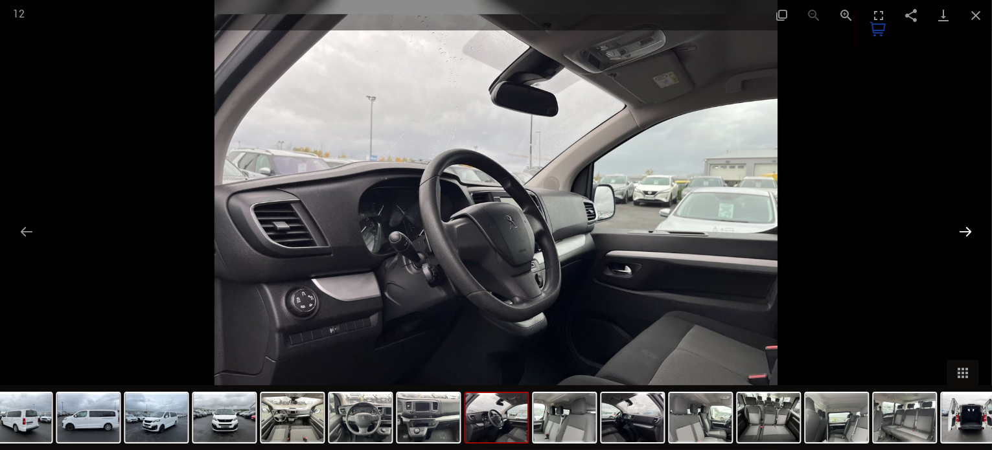
click at [978, 225] on button "Diapositiva successiva" at bounding box center [965, 231] width 27 height 25
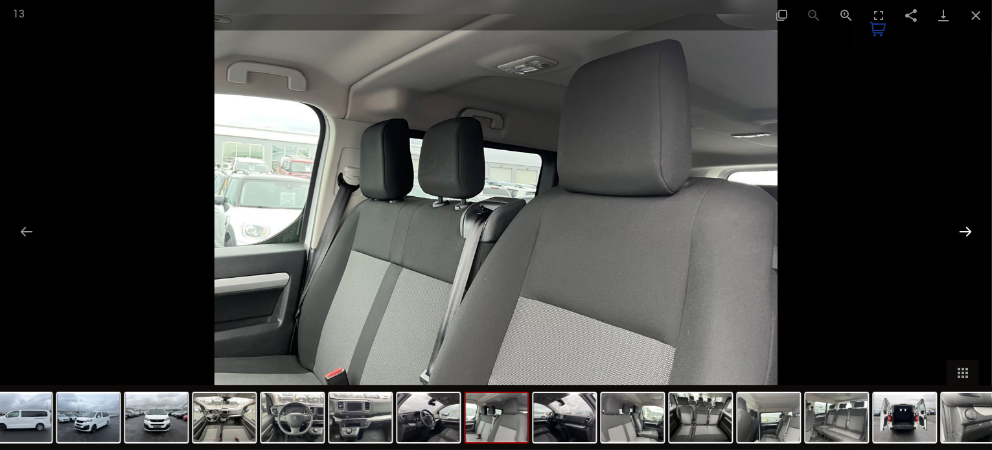
click at [978, 225] on button "Diapositiva successiva" at bounding box center [965, 231] width 27 height 25
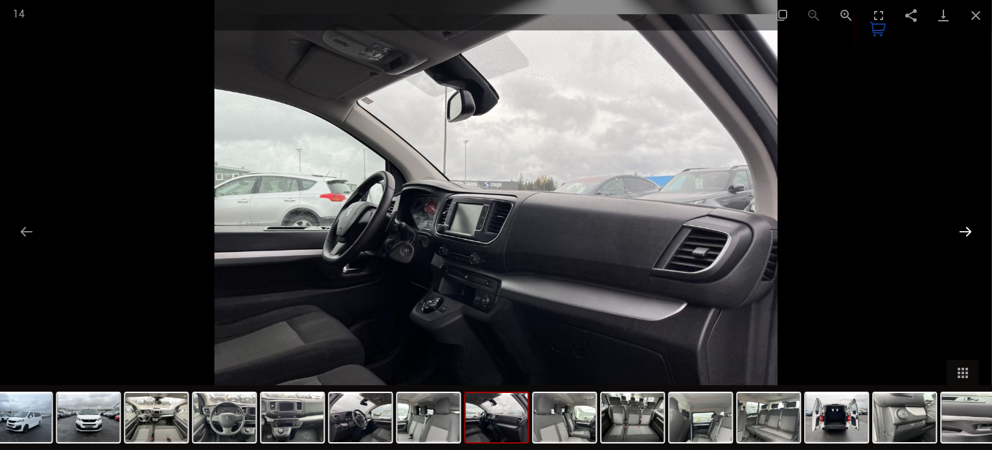
click at [978, 225] on button "Diapositiva successiva" at bounding box center [965, 231] width 27 height 25
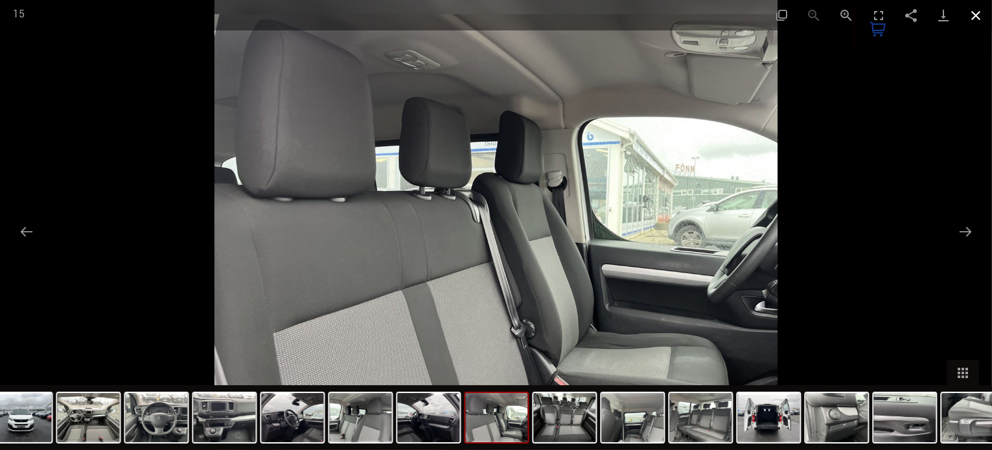
click at [971, 20] on button "Chiudi galleria" at bounding box center [976, 15] width 32 height 30
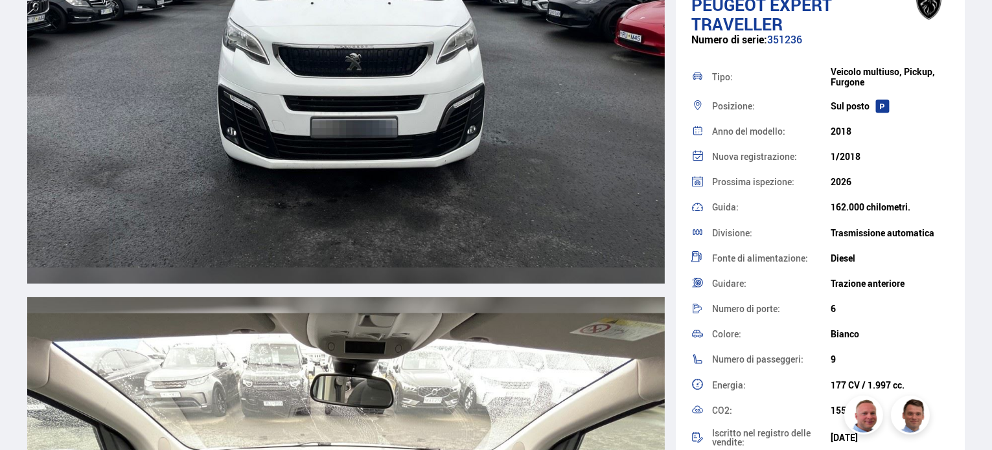
scroll to position [5003, 0]
